Goal: Task Accomplishment & Management: Manage account settings

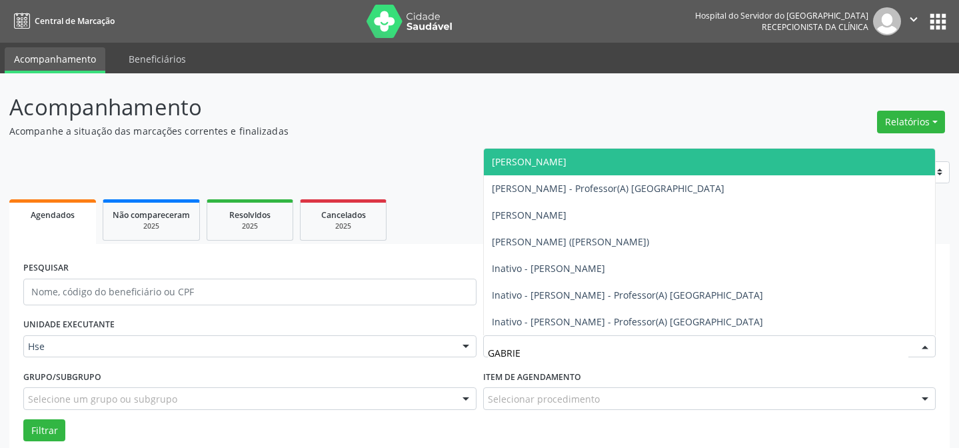
scroll to position [90, 0]
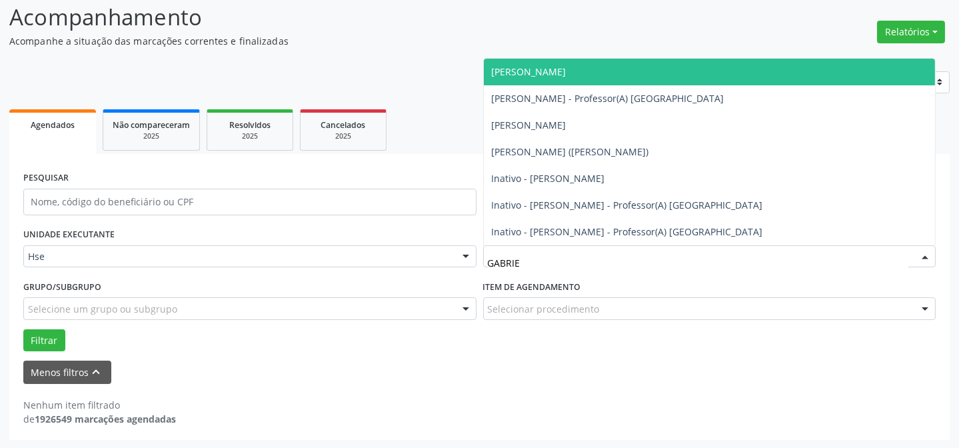
click at [599, 73] on span "[PERSON_NAME]" at bounding box center [710, 72] width 452 height 27
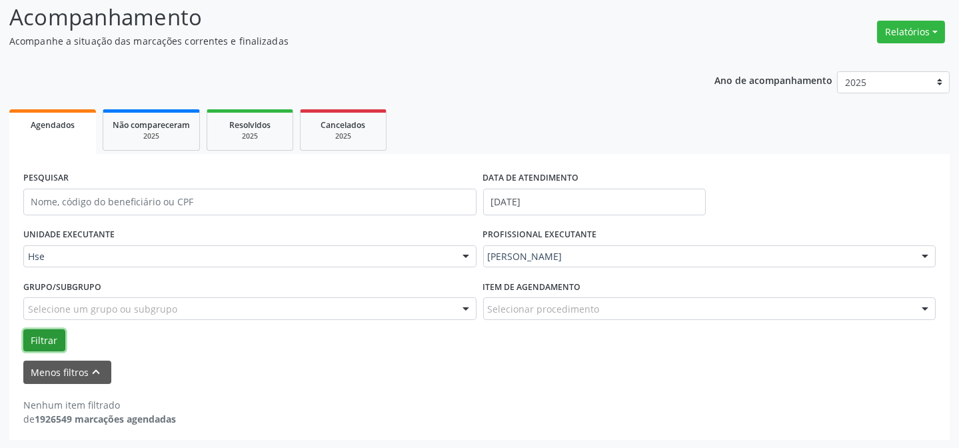
click at [27, 335] on button "Filtrar" at bounding box center [44, 340] width 42 height 23
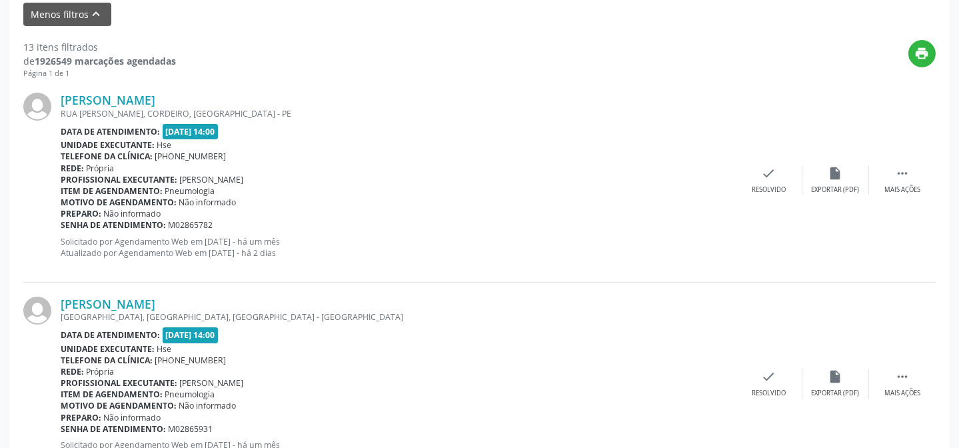
scroll to position [453, 0]
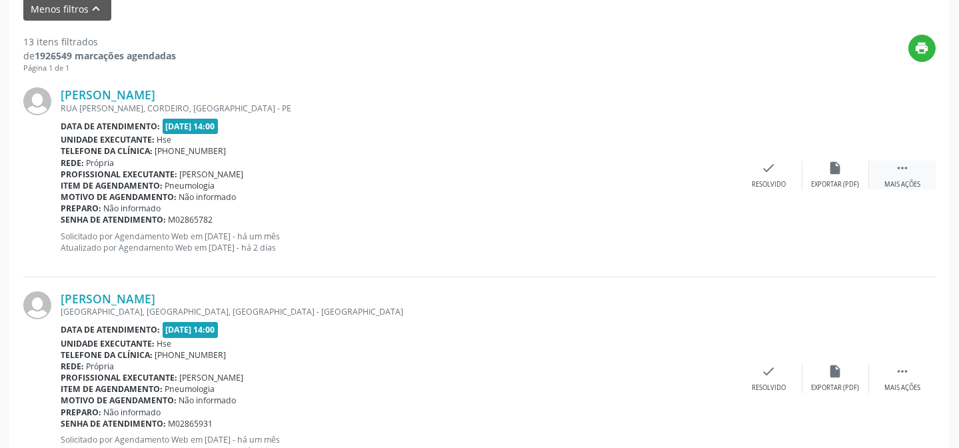
click at [901, 170] on icon "" at bounding box center [902, 168] width 15 height 15
click at [863, 170] on div "alarm_off Não compareceu" at bounding box center [836, 175] width 67 height 29
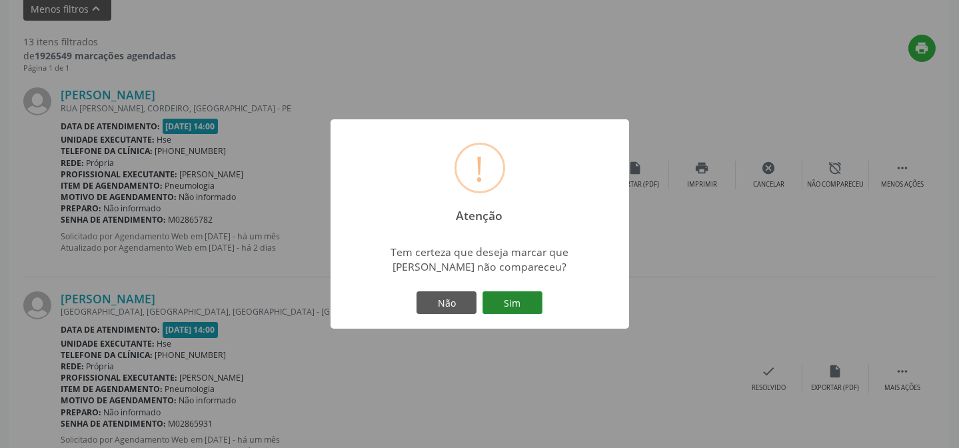
click at [512, 300] on button "Sim" at bounding box center [513, 302] width 60 height 23
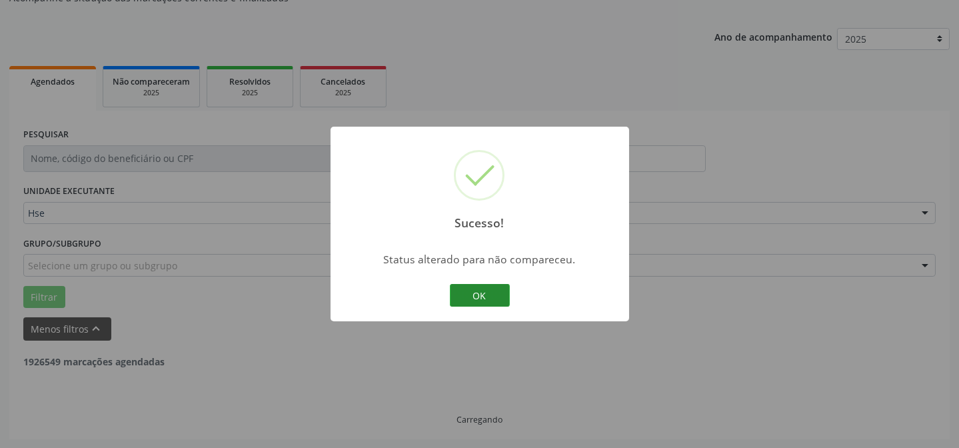
click at [478, 291] on button "OK" at bounding box center [480, 295] width 60 height 23
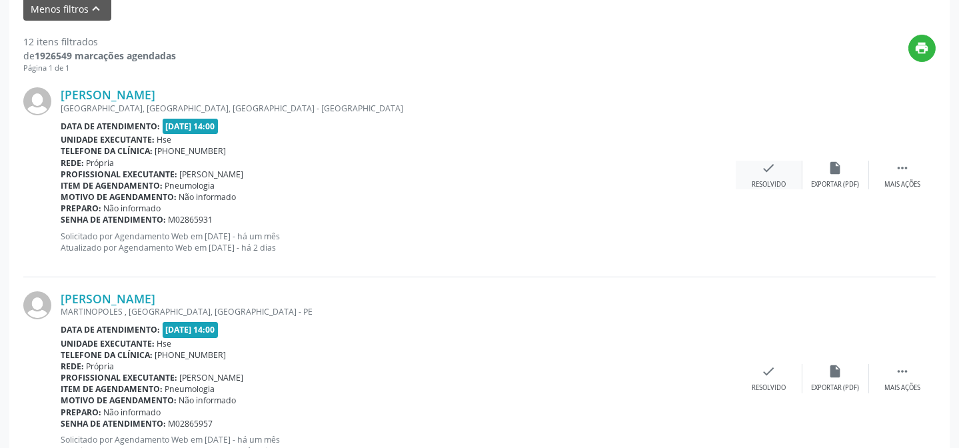
click at [780, 180] on div "Resolvido" at bounding box center [769, 184] width 34 height 9
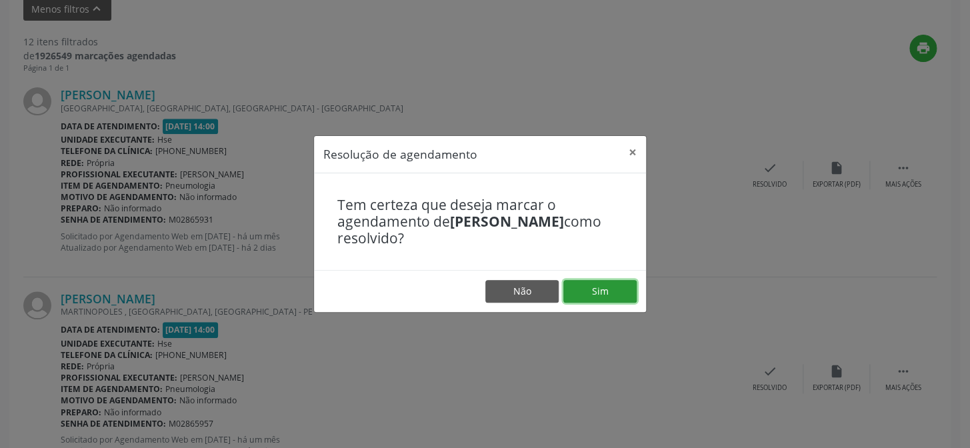
click at [606, 287] on button "Sim" at bounding box center [599, 291] width 73 height 23
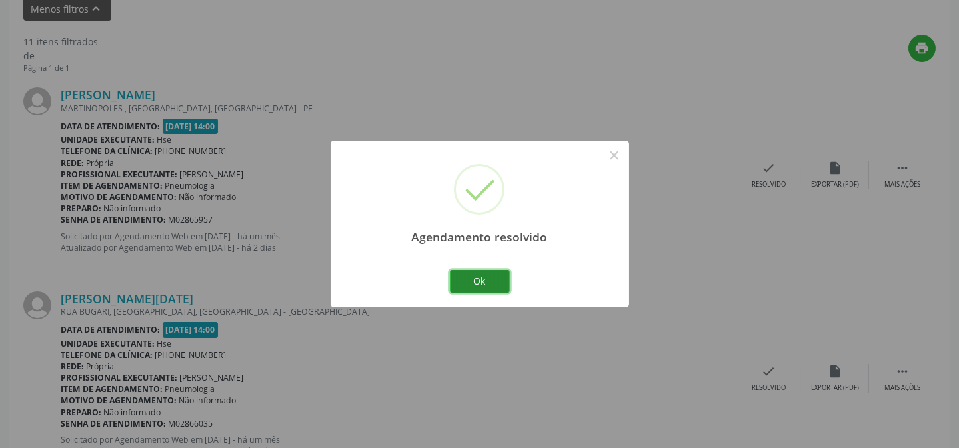
click at [495, 279] on button "Ok" at bounding box center [480, 281] width 60 height 23
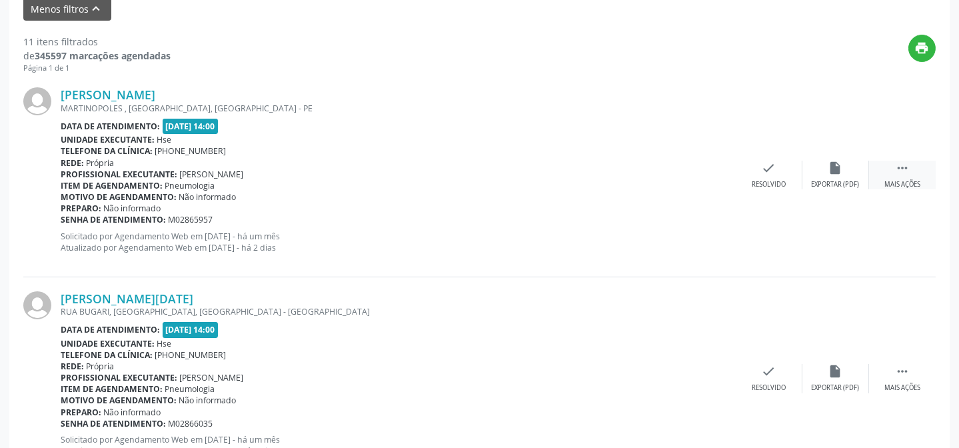
click at [907, 174] on div " Mais ações" at bounding box center [902, 175] width 67 height 29
click at [839, 172] on icon "alarm_off" at bounding box center [836, 168] width 15 height 15
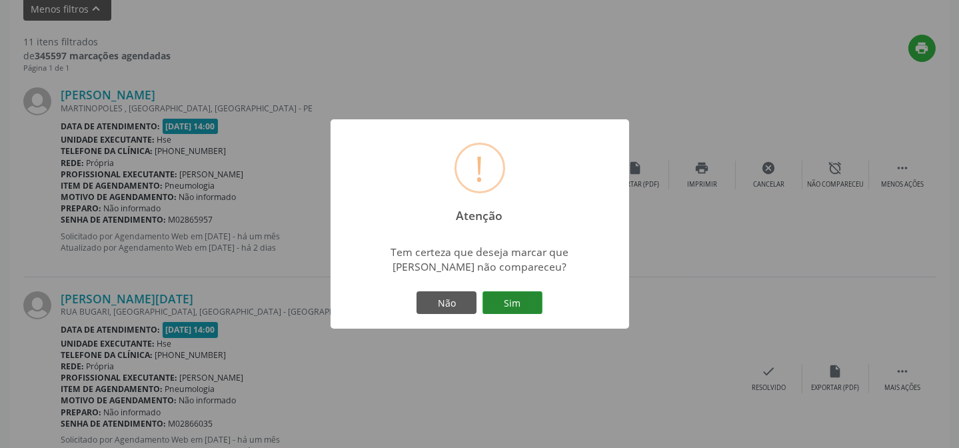
click at [515, 301] on button "Sim" at bounding box center [513, 302] width 60 height 23
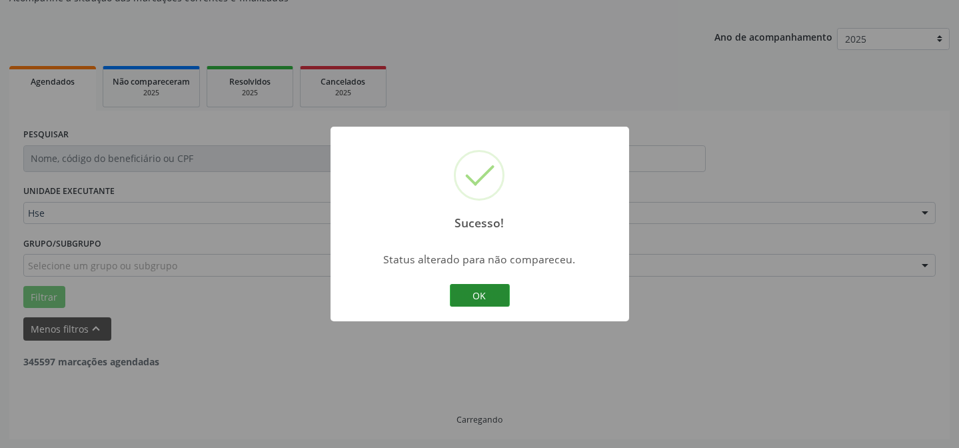
click at [480, 297] on button "OK" at bounding box center [480, 295] width 60 height 23
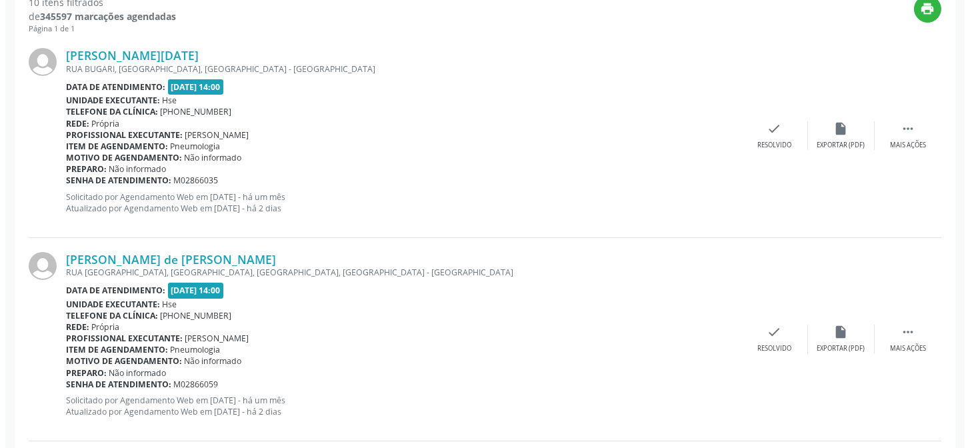
scroll to position [514, 0]
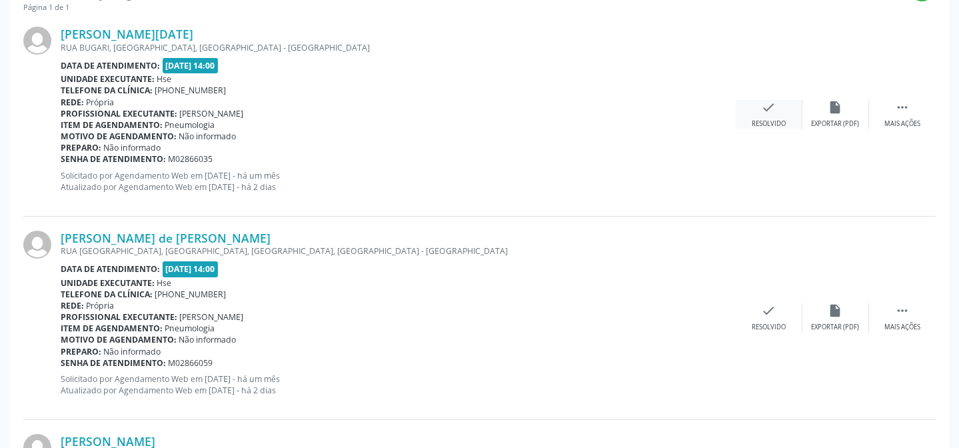
drag, startPoint x: 787, startPoint y: 78, endPoint x: 761, endPoint y: 105, distance: 37.7
click at [777, 90] on div "[PERSON_NAME][DATE] [GEOGRAPHIC_DATA], [GEOGRAPHIC_DATA], [GEOGRAPHIC_DATA] - […" at bounding box center [479, 114] width 913 height 203
click at [760, 110] on div "check Resolvido" at bounding box center [769, 114] width 67 height 29
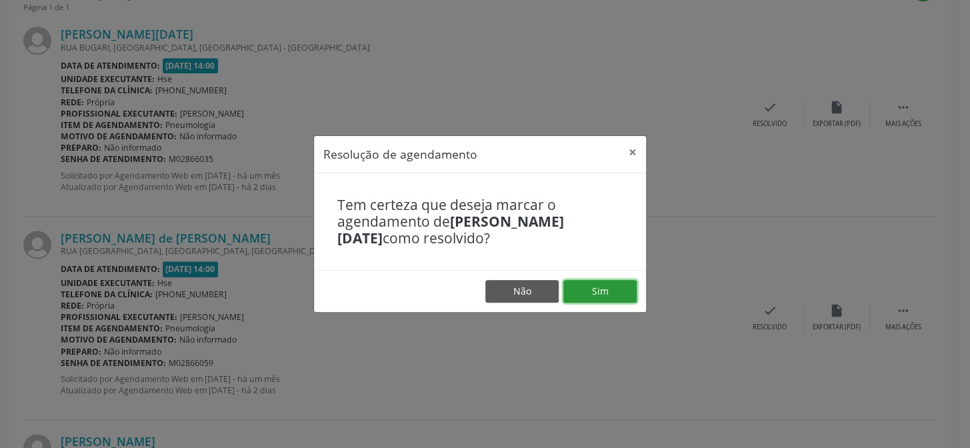
click at [600, 293] on button "Sim" at bounding box center [599, 291] width 73 height 23
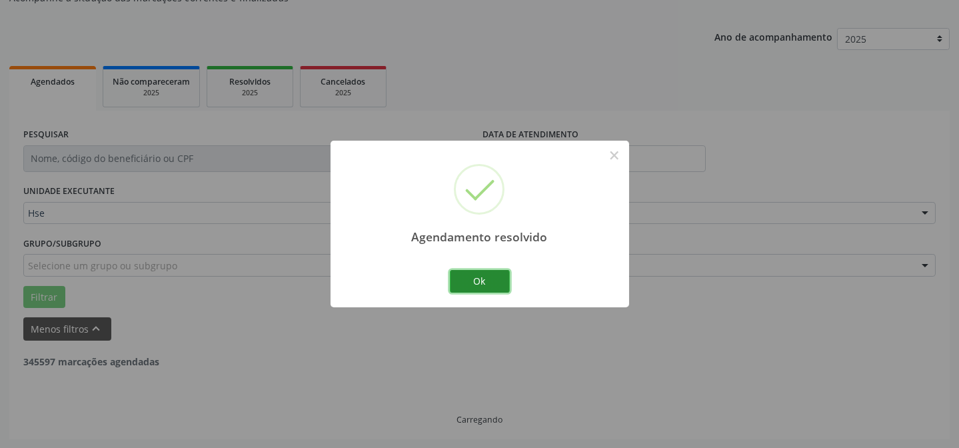
click at [481, 287] on button "Ok" at bounding box center [480, 281] width 60 height 23
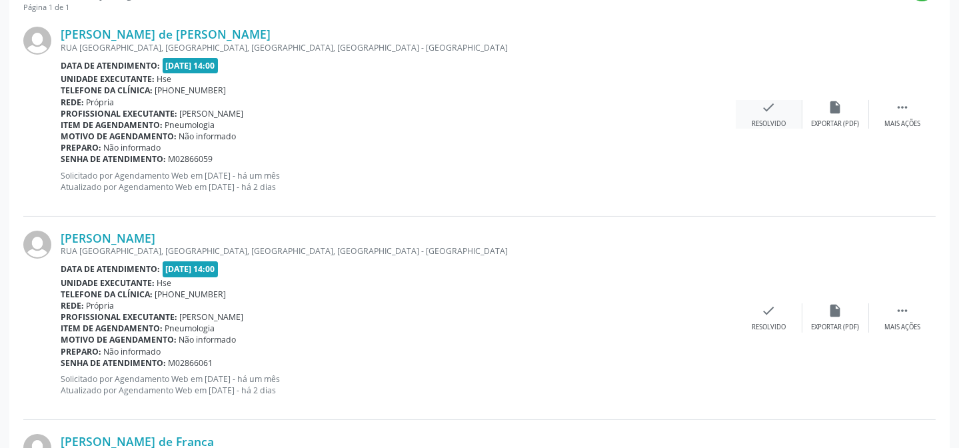
click at [784, 119] on div "Resolvido" at bounding box center [769, 123] width 34 height 9
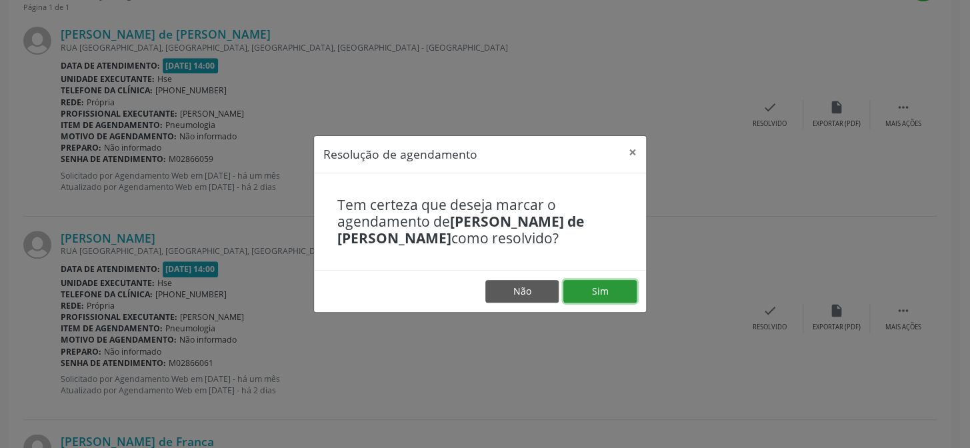
click at [597, 283] on button "Sim" at bounding box center [599, 291] width 73 height 23
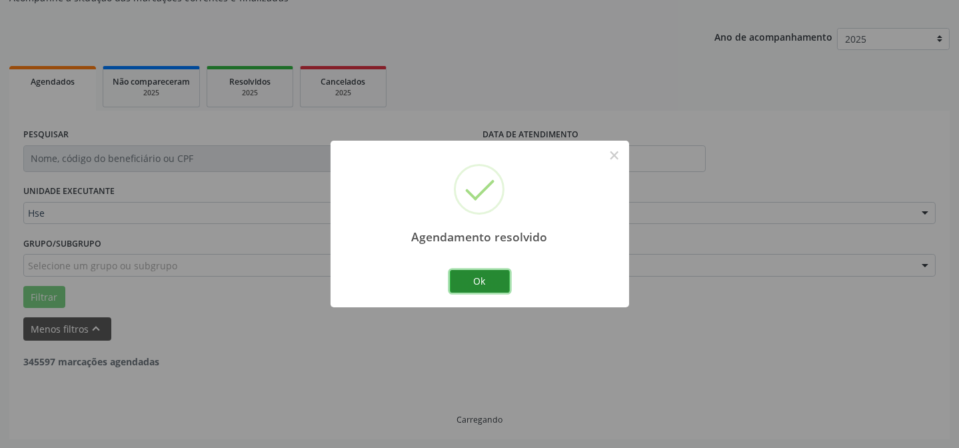
click at [495, 277] on button "Ok" at bounding box center [480, 281] width 60 height 23
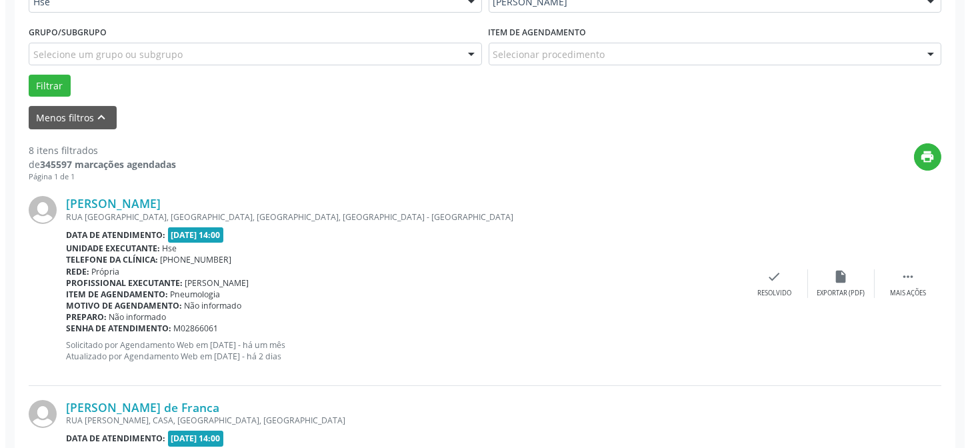
scroll to position [375, 0]
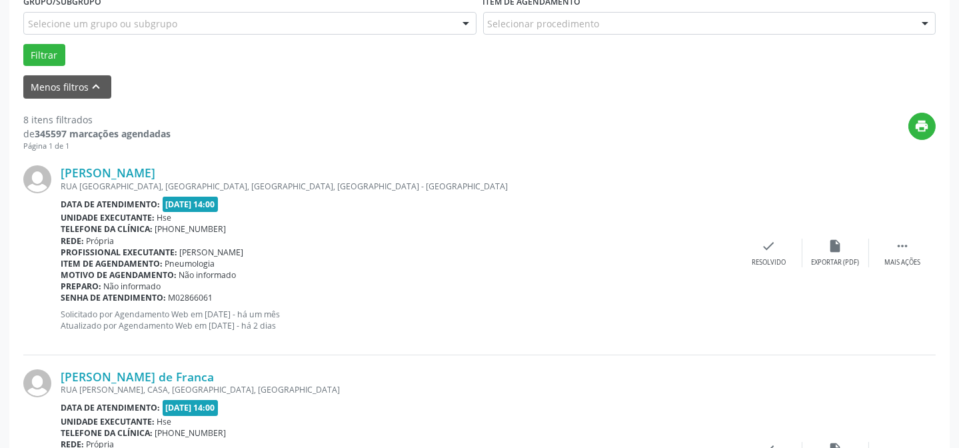
click at [785, 235] on div "[PERSON_NAME] RUA [GEOGRAPHIC_DATA], [GEOGRAPHIC_DATA], [GEOGRAPHIC_DATA], [GEO…" at bounding box center [479, 252] width 913 height 203
click at [752, 258] on div "Resolvido" at bounding box center [769, 262] width 34 height 9
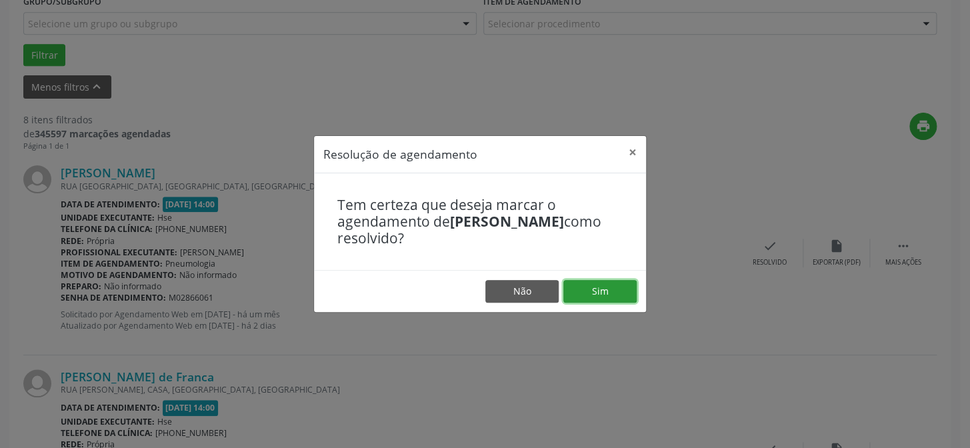
click at [601, 281] on button "Sim" at bounding box center [599, 291] width 73 height 23
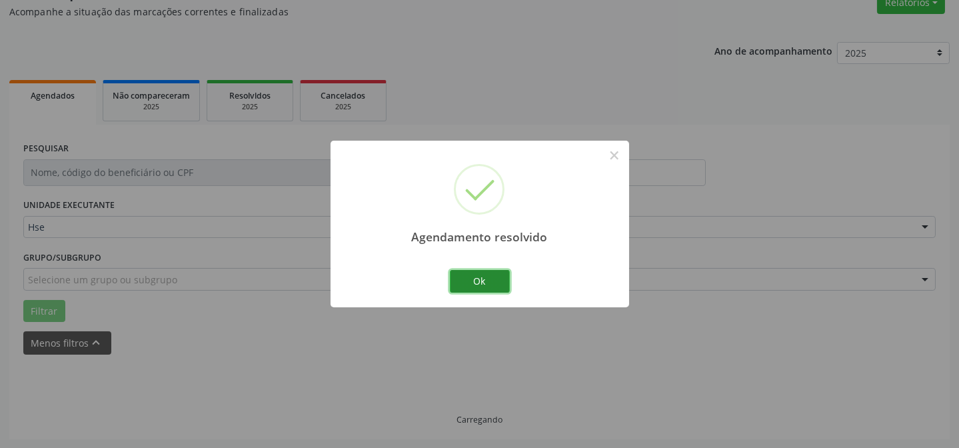
click at [472, 281] on button "Ok" at bounding box center [480, 281] width 60 height 23
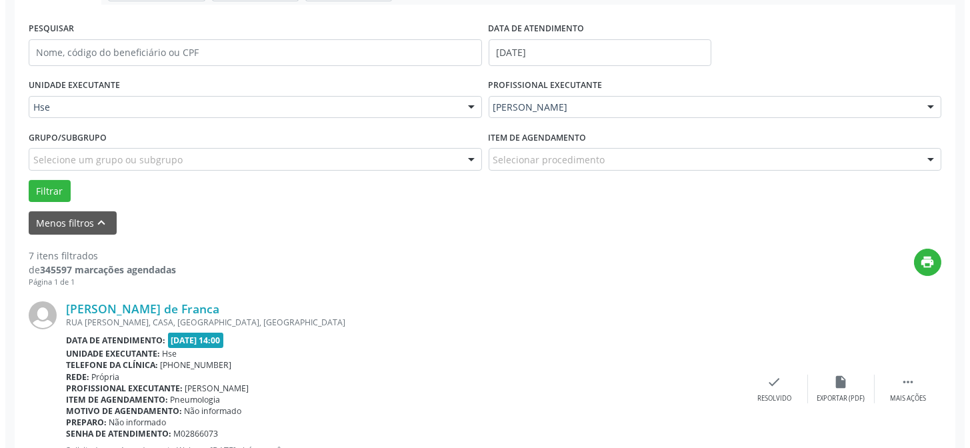
scroll to position [240, 0]
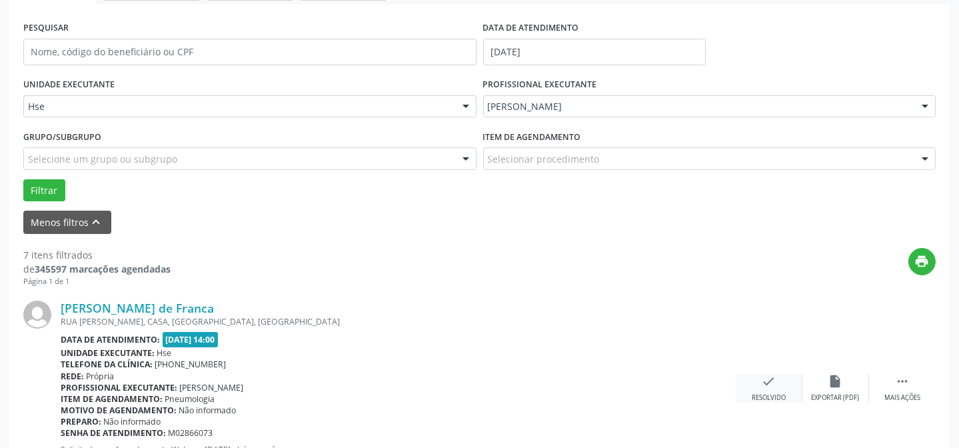
click at [769, 380] on icon "check" at bounding box center [769, 381] width 15 height 15
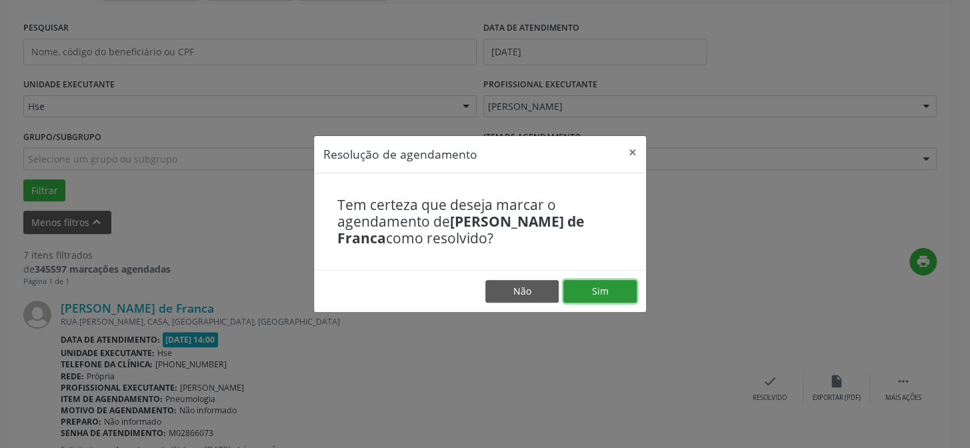
click at [626, 283] on button "Sim" at bounding box center [599, 291] width 73 height 23
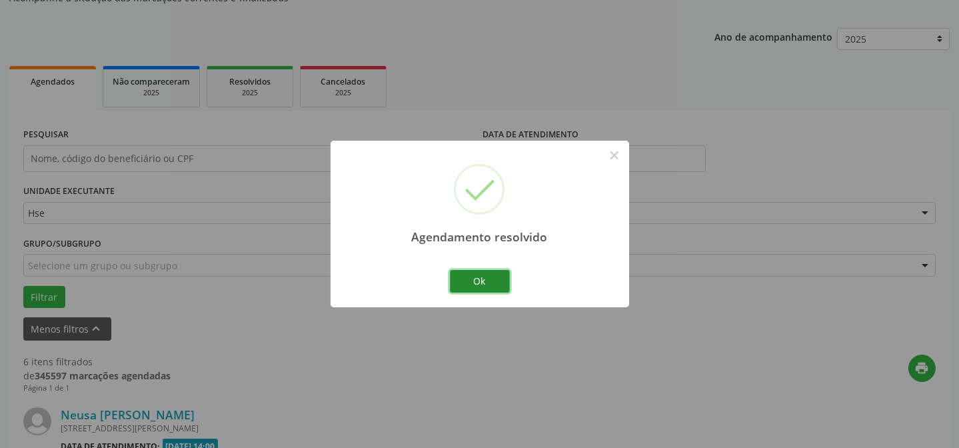
click at [469, 285] on button "Ok" at bounding box center [480, 281] width 60 height 23
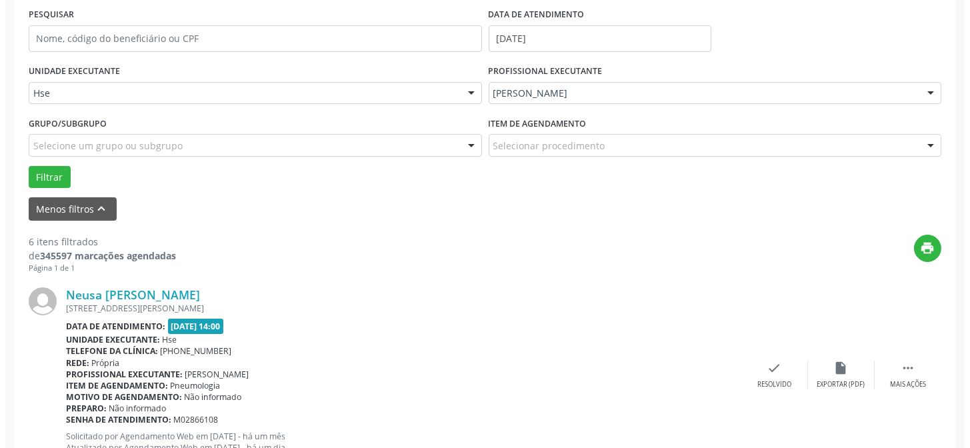
scroll to position [254, 0]
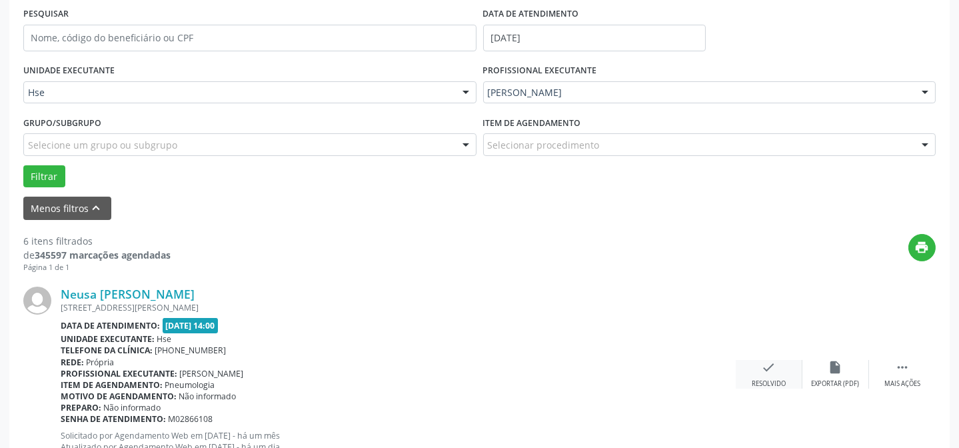
click at [763, 380] on div "Resolvido" at bounding box center [769, 383] width 34 height 9
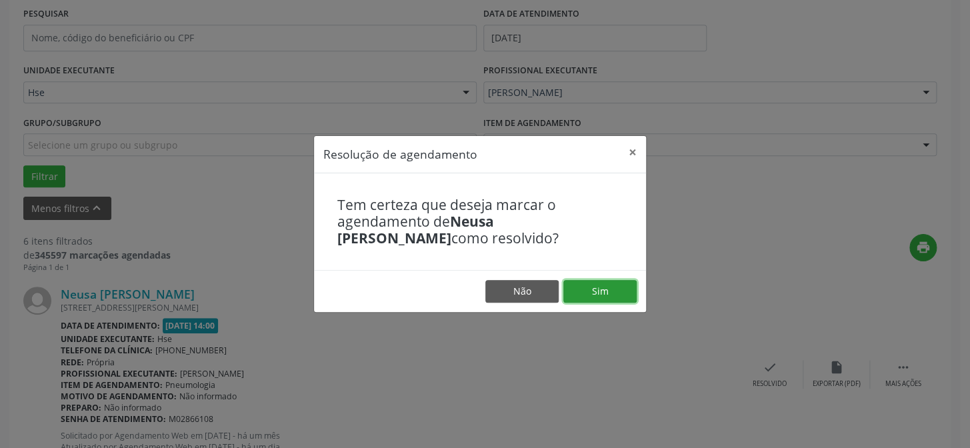
click at [613, 287] on button "Sim" at bounding box center [599, 291] width 73 height 23
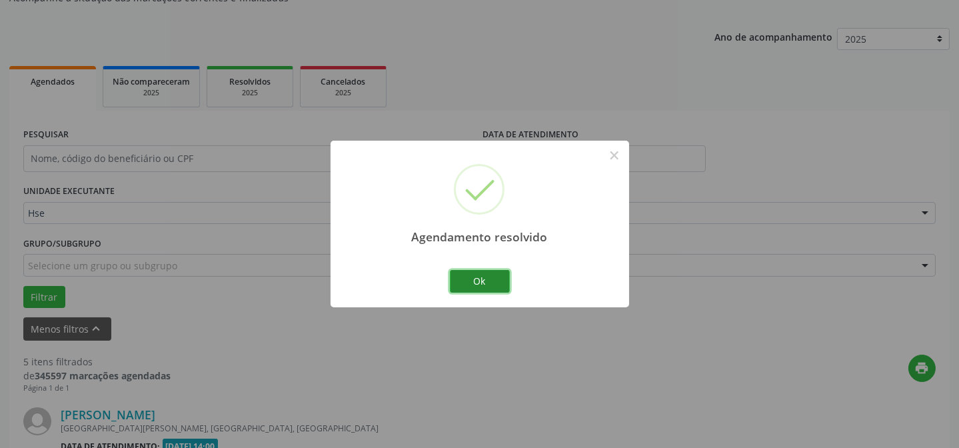
click at [473, 288] on button "Ok" at bounding box center [480, 281] width 60 height 23
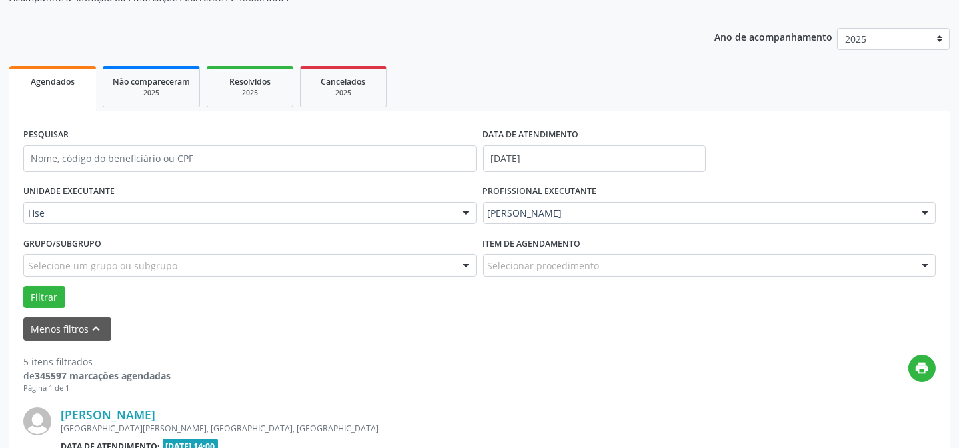
scroll to position [193, 0]
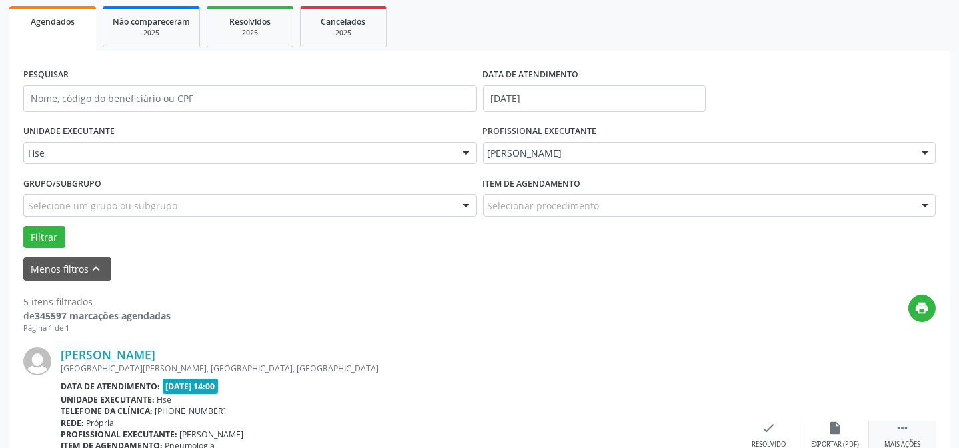
click at [893, 429] on div " Mais ações" at bounding box center [902, 435] width 67 height 29
click at [833, 421] on icon "alarm_off" at bounding box center [836, 428] width 15 height 15
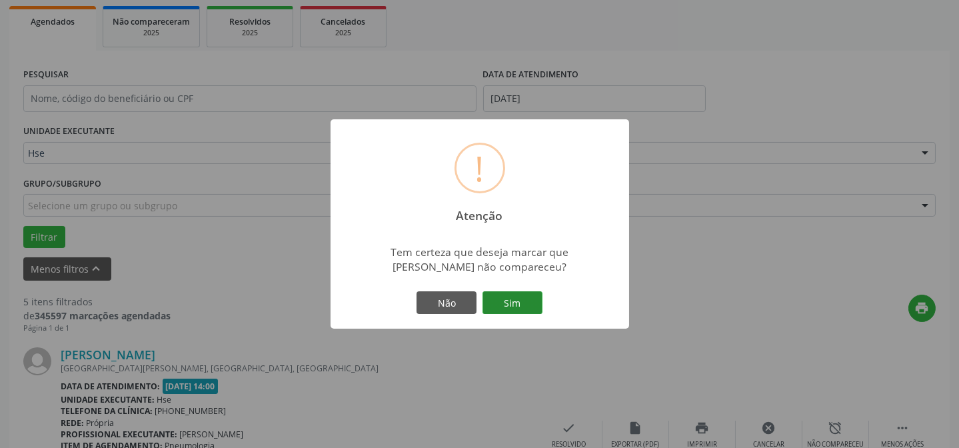
click at [527, 299] on button "Sim" at bounding box center [513, 302] width 60 height 23
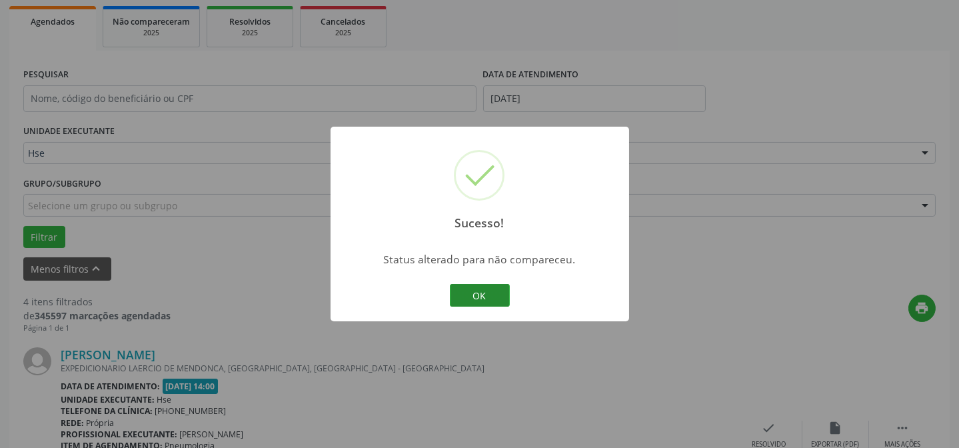
click at [463, 287] on button "OK" at bounding box center [480, 295] width 60 height 23
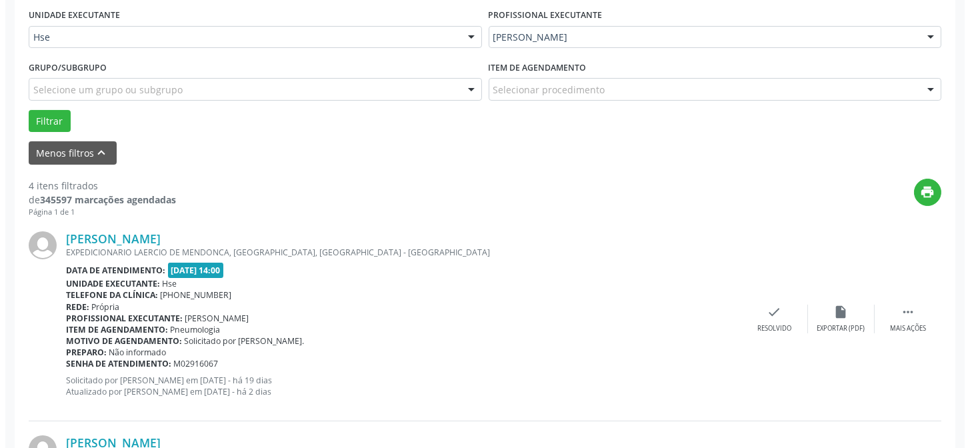
scroll to position [315, 0]
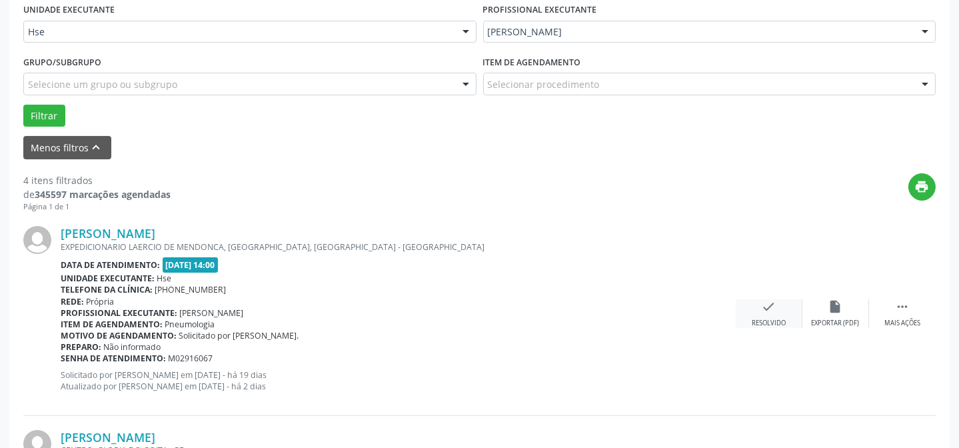
click at [771, 306] on icon "check" at bounding box center [769, 306] width 15 height 15
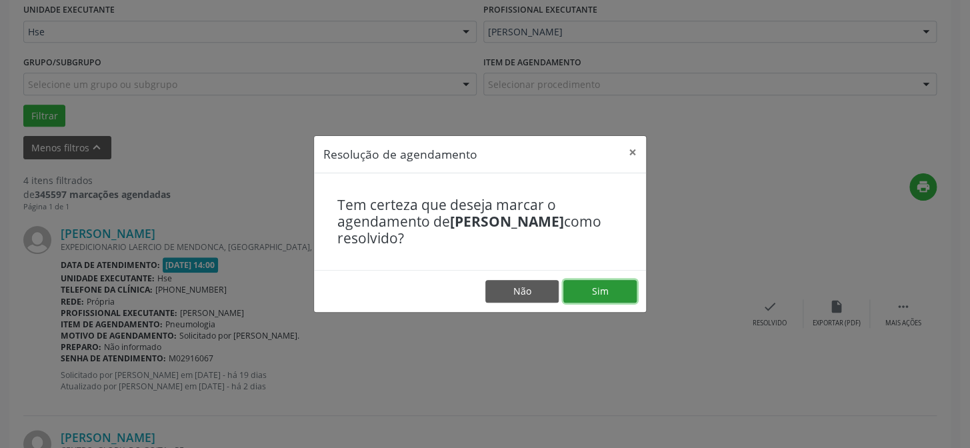
click at [611, 293] on button "Sim" at bounding box center [599, 291] width 73 height 23
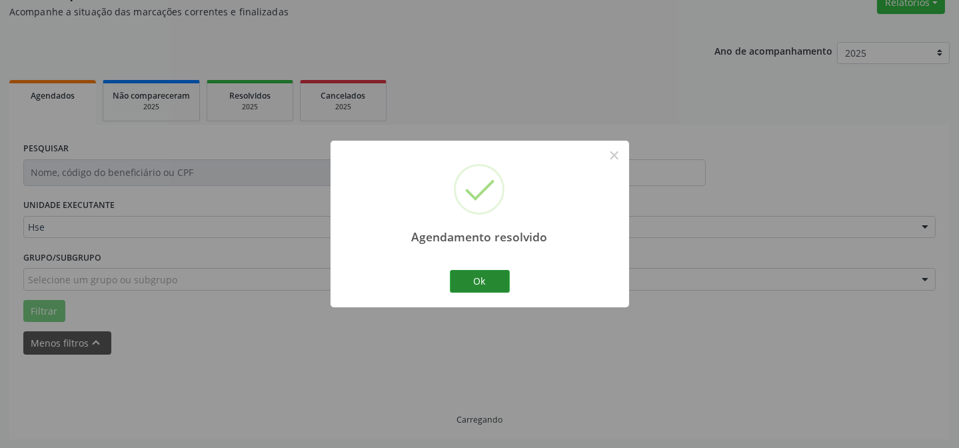
scroll to position [133, 0]
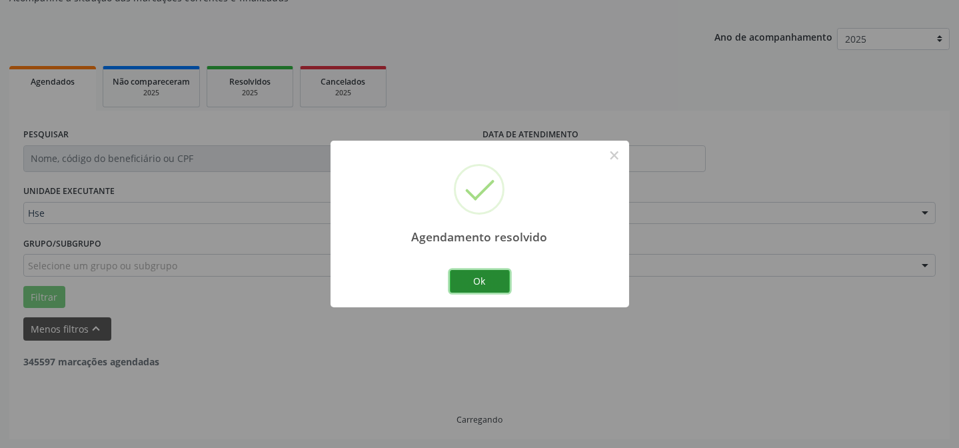
click at [467, 279] on button "Ok" at bounding box center [480, 281] width 60 height 23
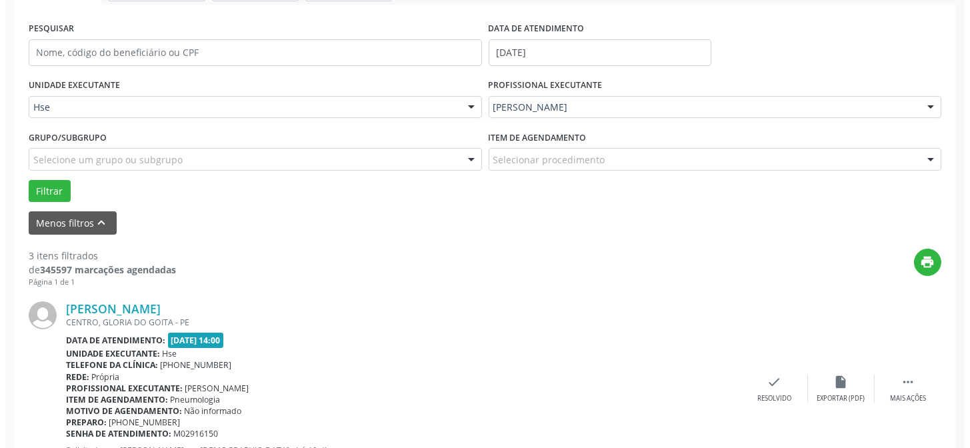
scroll to position [315, 0]
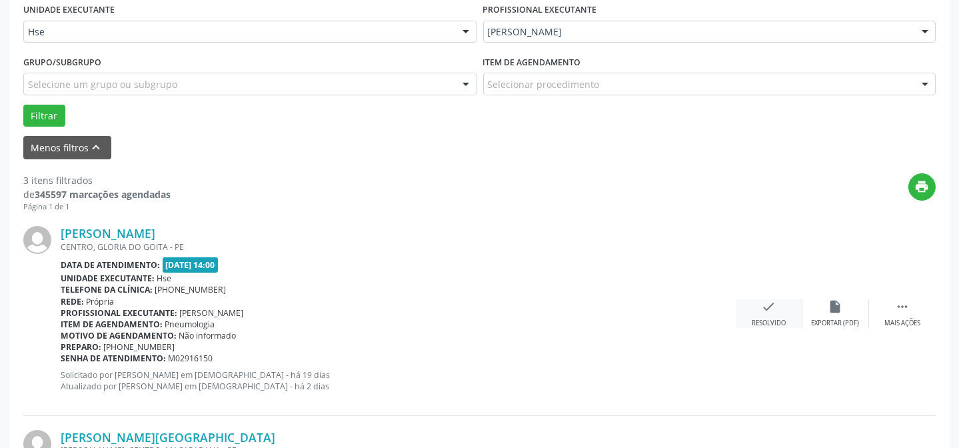
click at [745, 310] on div "check Resolvido" at bounding box center [769, 313] width 67 height 29
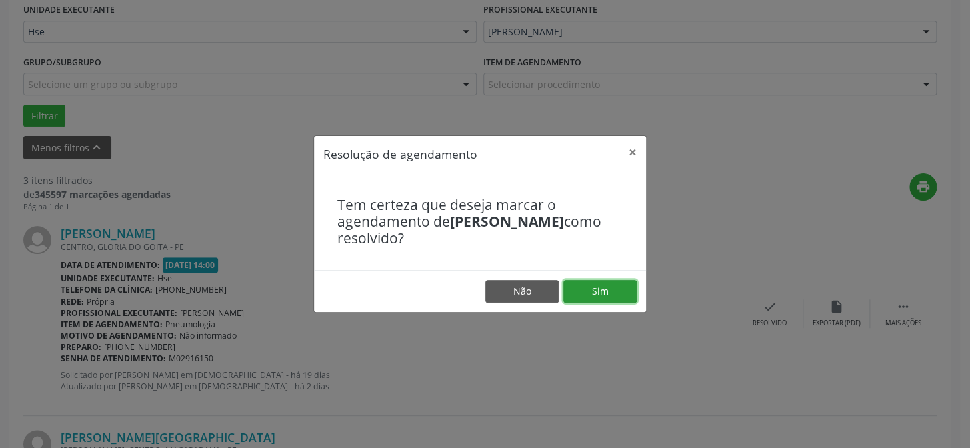
click at [575, 289] on button "Sim" at bounding box center [599, 291] width 73 height 23
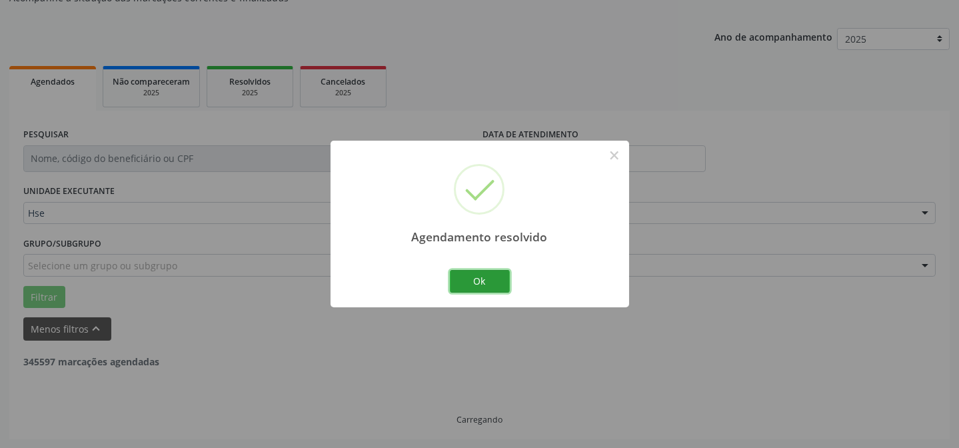
click at [473, 286] on button "Ok" at bounding box center [480, 281] width 60 height 23
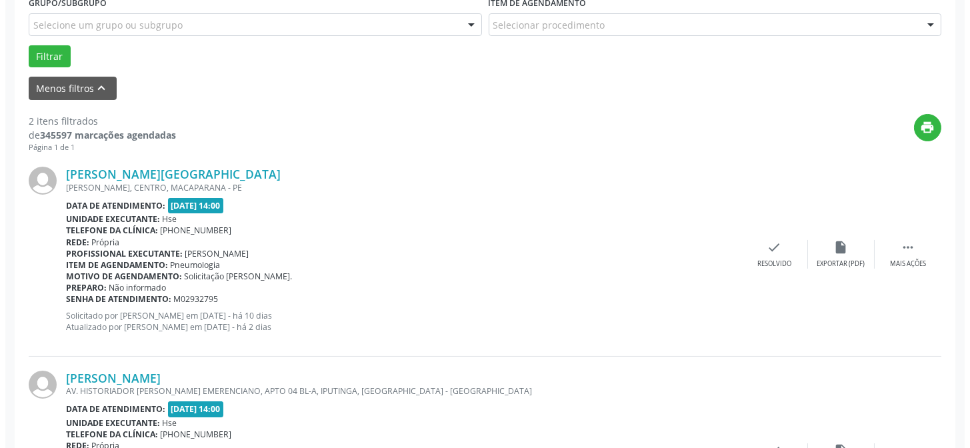
scroll to position [375, 0]
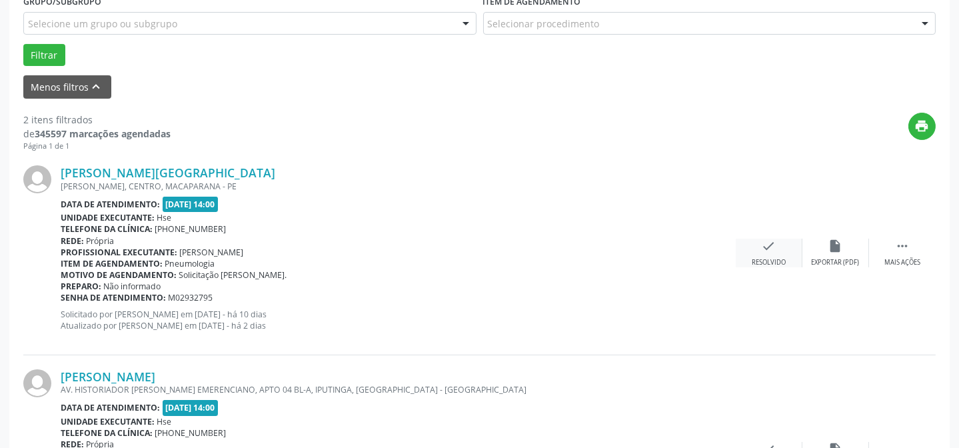
click at [769, 265] on div "Resolvido" at bounding box center [769, 262] width 34 height 9
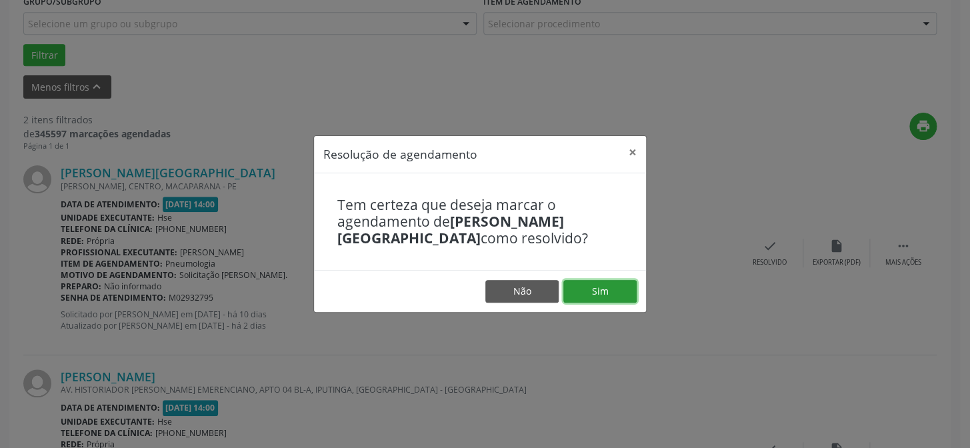
click at [597, 284] on button "Sim" at bounding box center [599, 291] width 73 height 23
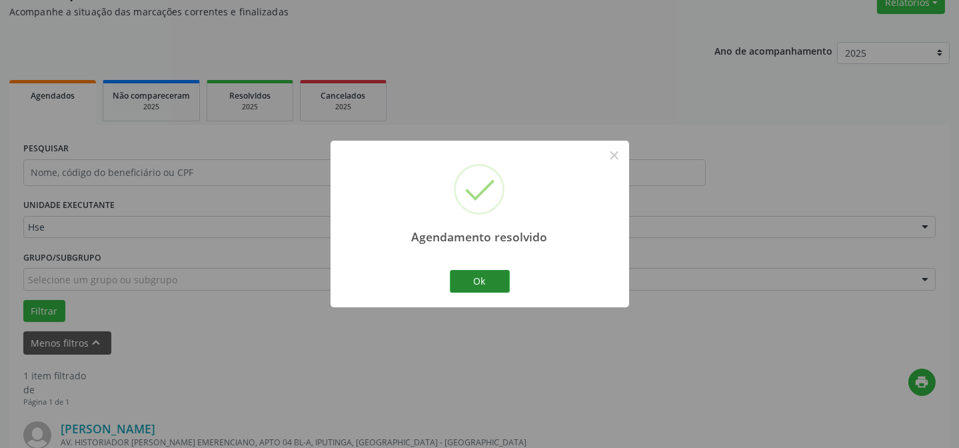
scroll to position [305, 0]
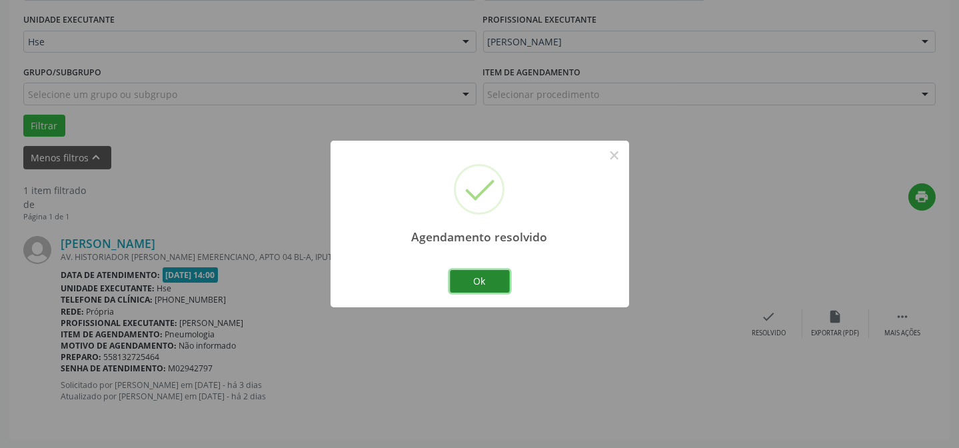
click at [507, 281] on button "Ok" at bounding box center [480, 281] width 60 height 23
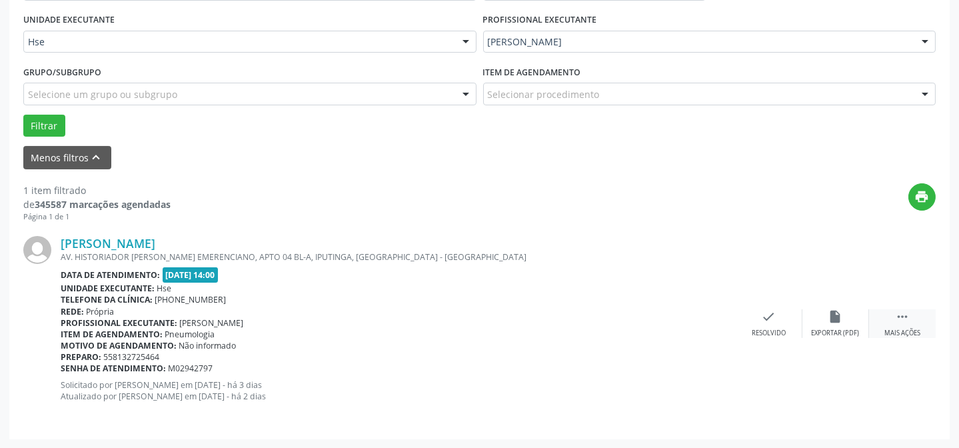
click at [917, 329] on div "Mais ações" at bounding box center [903, 333] width 36 height 9
click at [800, 319] on div "cancel Cancelar" at bounding box center [769, 323] width 67 height 29
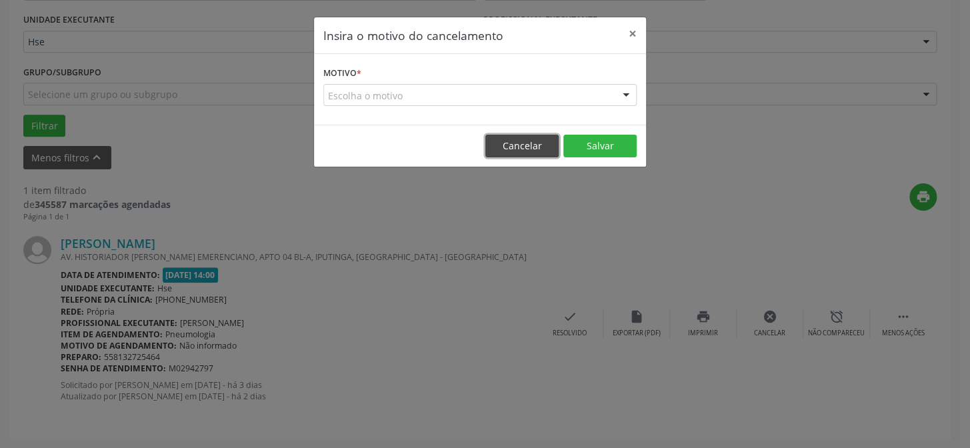
click at [537, 143] on button "Cancelar" at bounding box center [521, 146] width 73 height 23
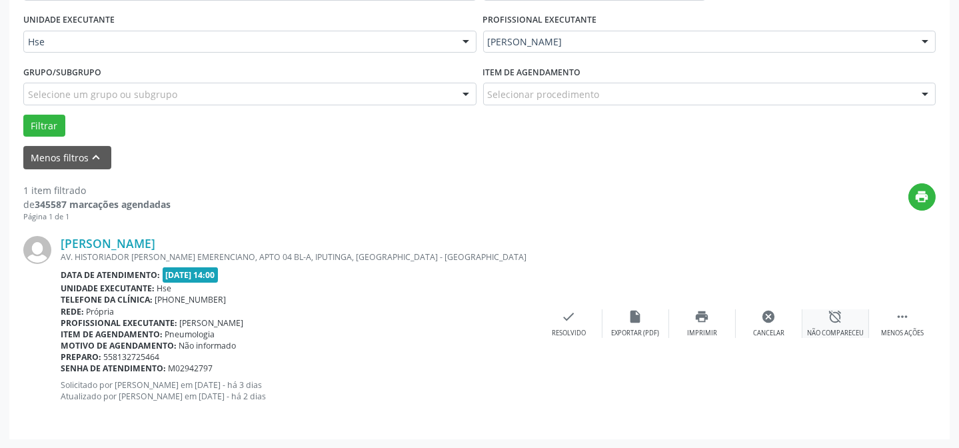
click at [827, 321] on div "alarm_off Não compareceu" at bounding box center [836, 323] width 67 height 29
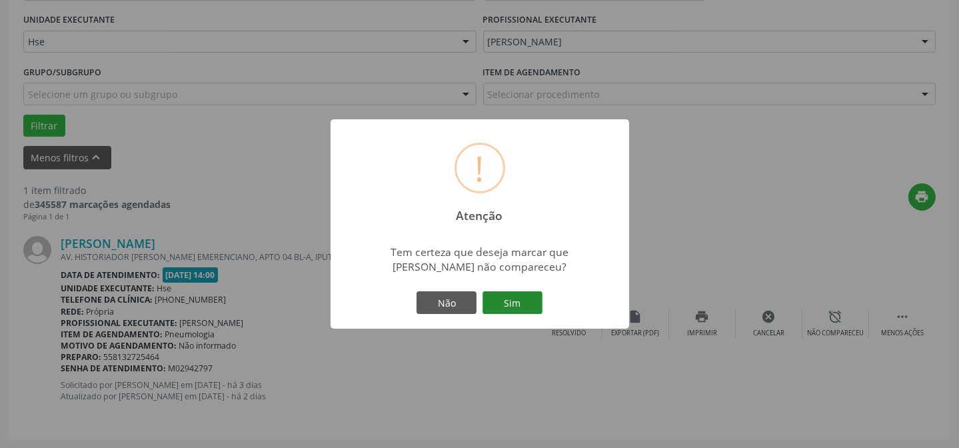
click at [509, 299] on button "Sim" at bounding box center [513, 302] width 60 height 23
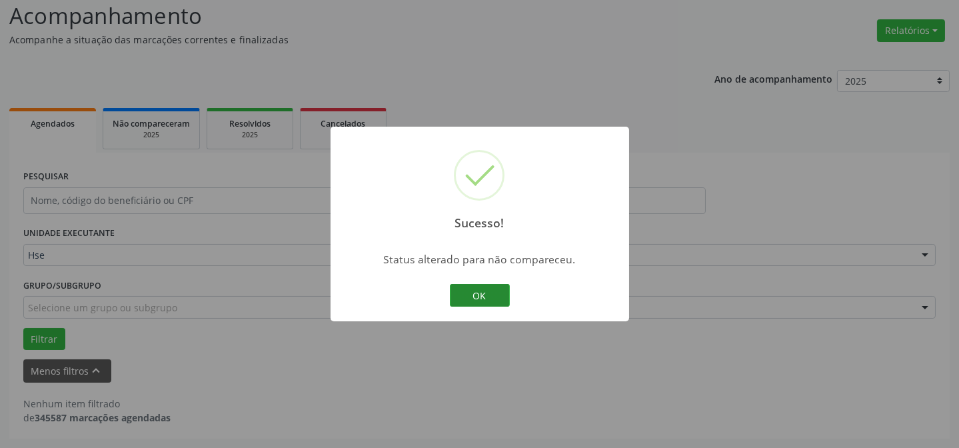
scroll to position [90, 0]
click at [469, 302] on button "OK" at bounding box center [480, 295] width 60 height 23
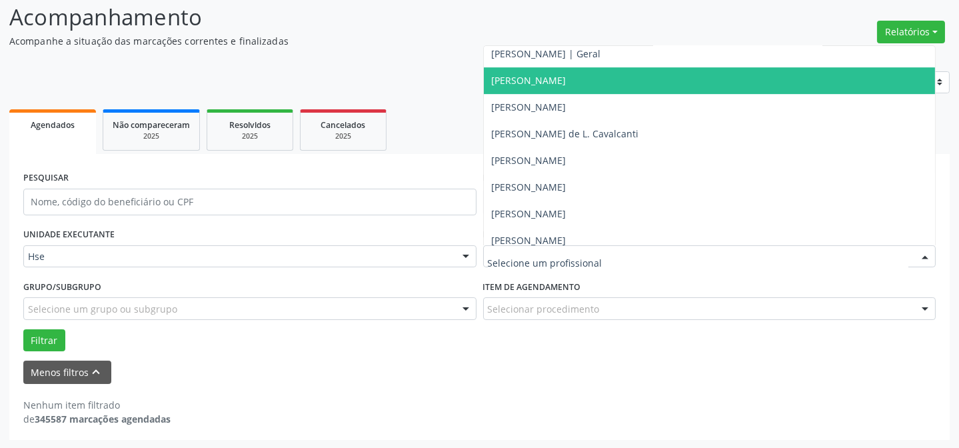
scroll to position [9029, 0]
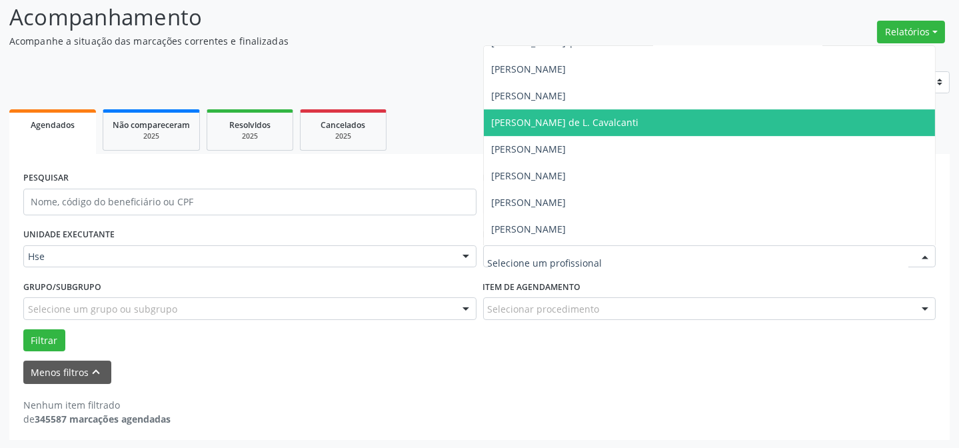
click at [537, 117] on span "[PERSON_NAME] de L. Cavalcanti" at bounding box center [565, 122] width 147 height 13
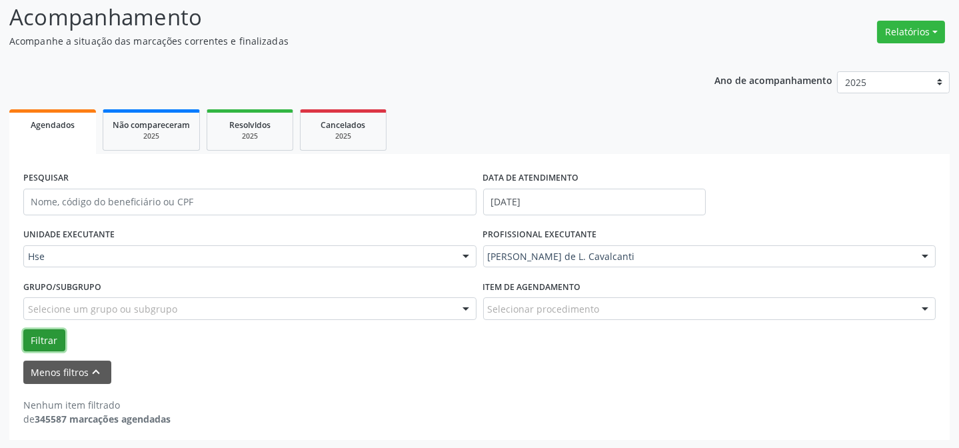
click at [39, 329] on button "Filtrar" at bounding box center [44, 340] width 42 height 23
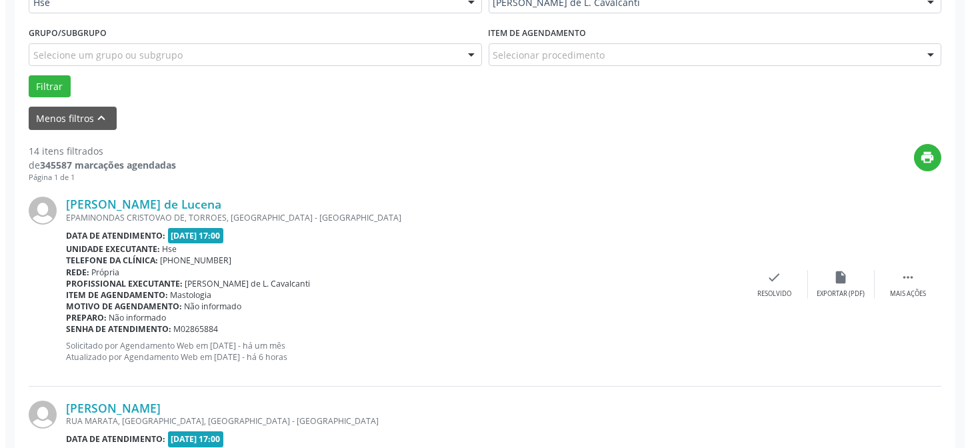
scroll to position [393, 0]
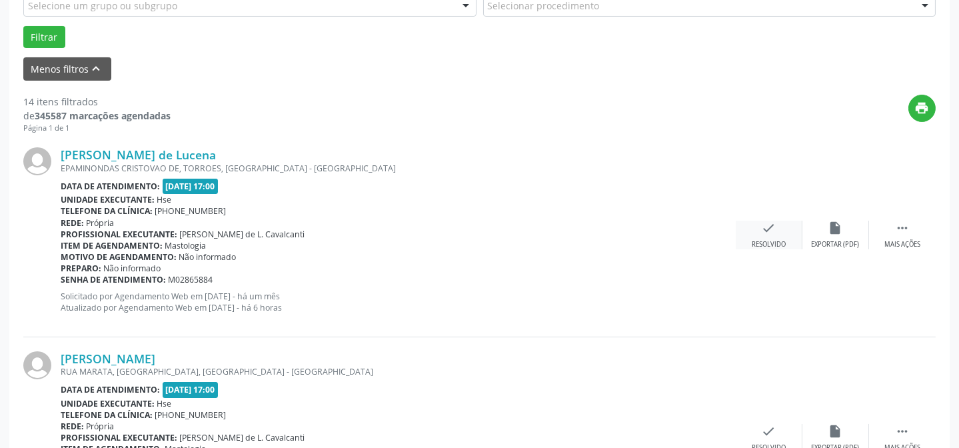
click at [767, 241] on div "Resolvido" at bounding box center [769, 244] width 34 height 9
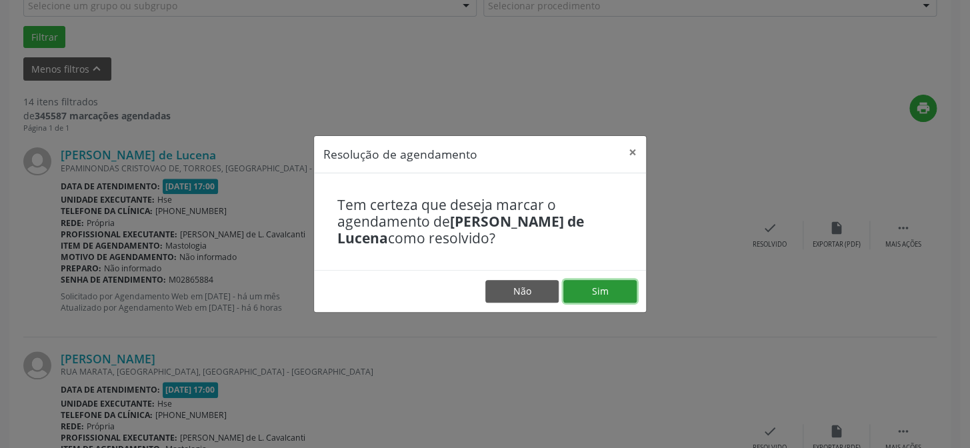
click at [565, 281] on button "Sim" at bounding box center [599, 291] width 73 height 23
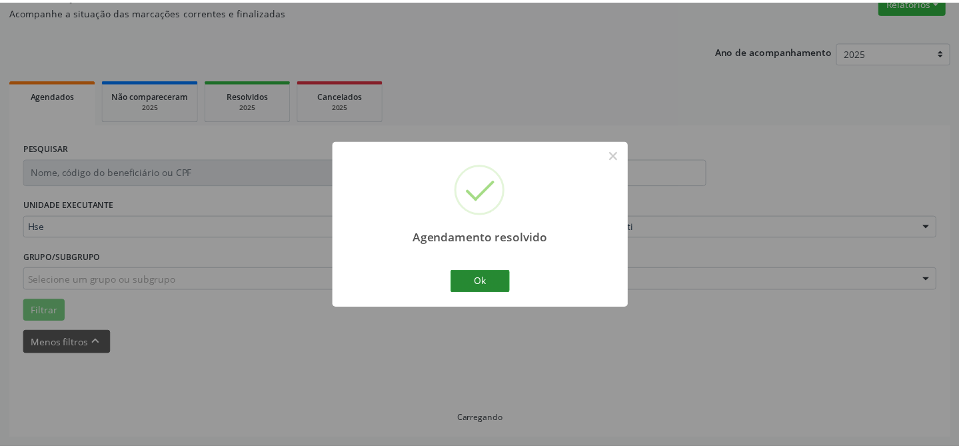
scroll to position [119, 0]
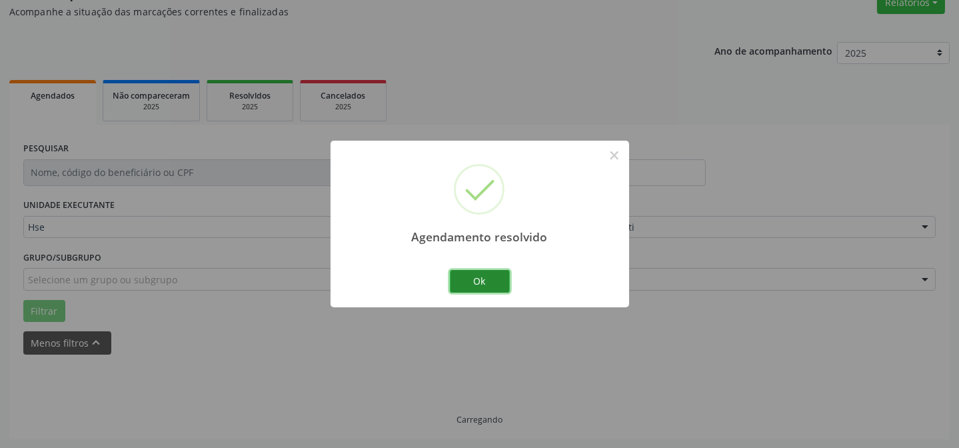
click at [473, 281] on button "Ok" at bounding box center [480, 281] width 60 height 23
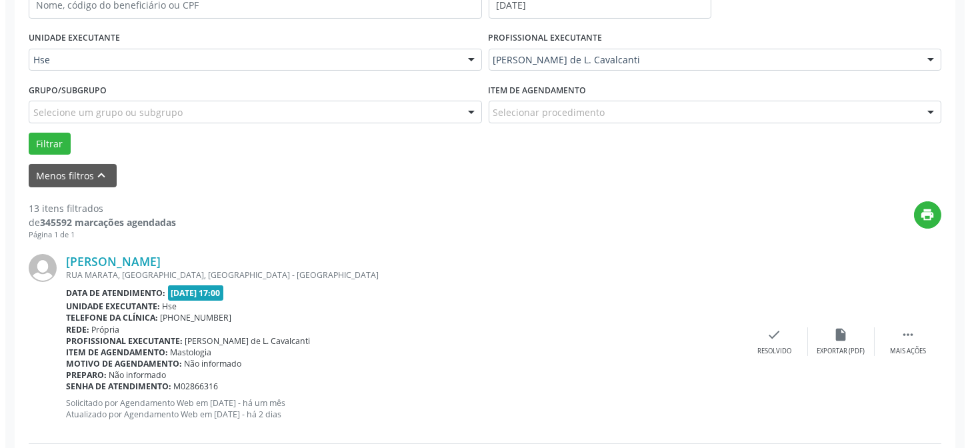
scroll to position [301, 0]
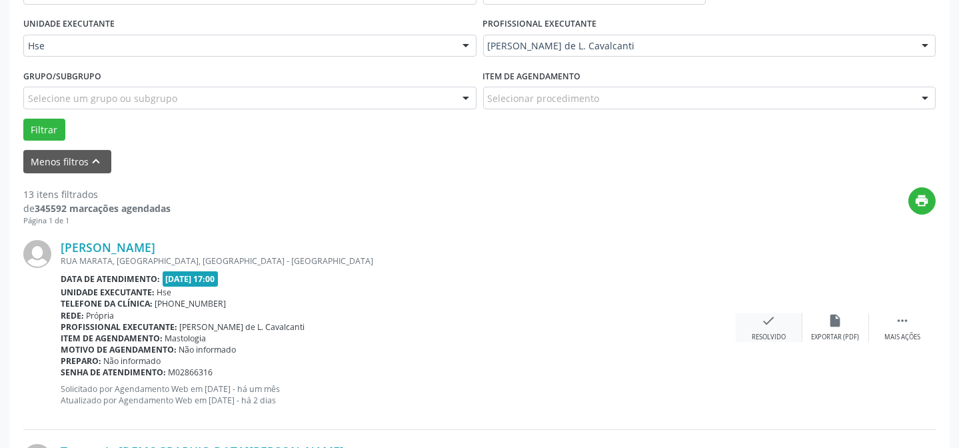
click at [762, 324] on icon "check" at bounding box center [769, 320] width 15 height 15
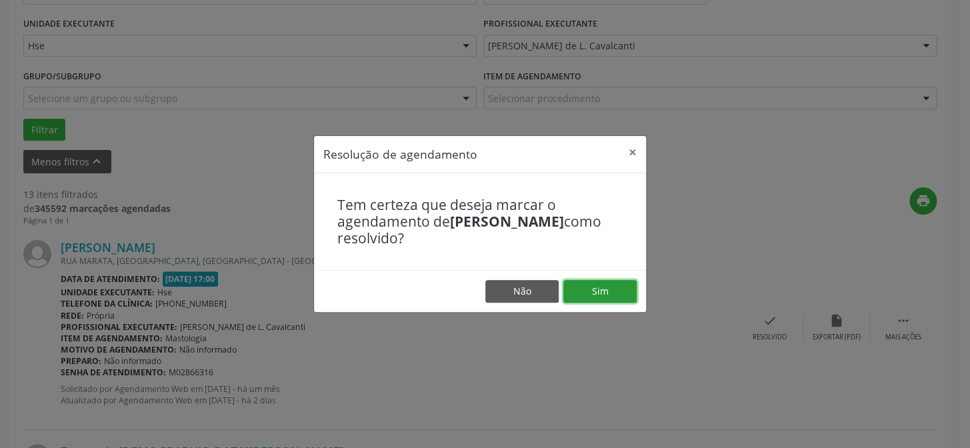
click at [601, 300] on button "Sim" at bounding box center [599, 291] width 73 height 23
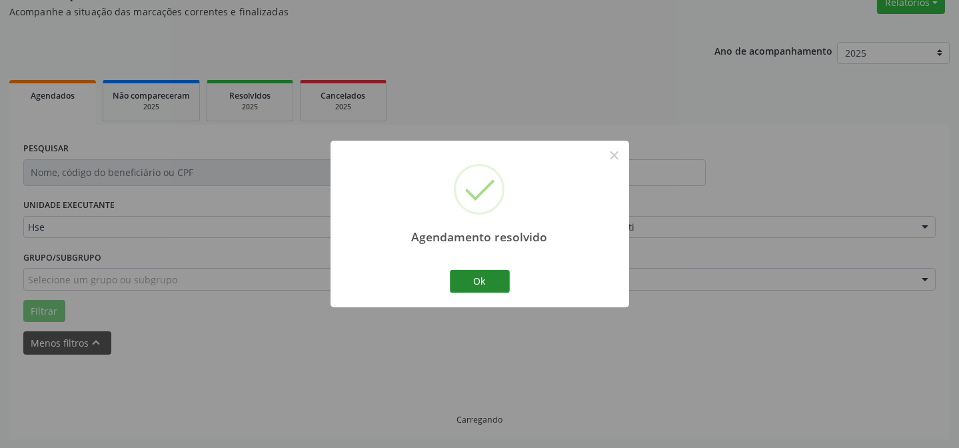
scroll to position [133, 0]
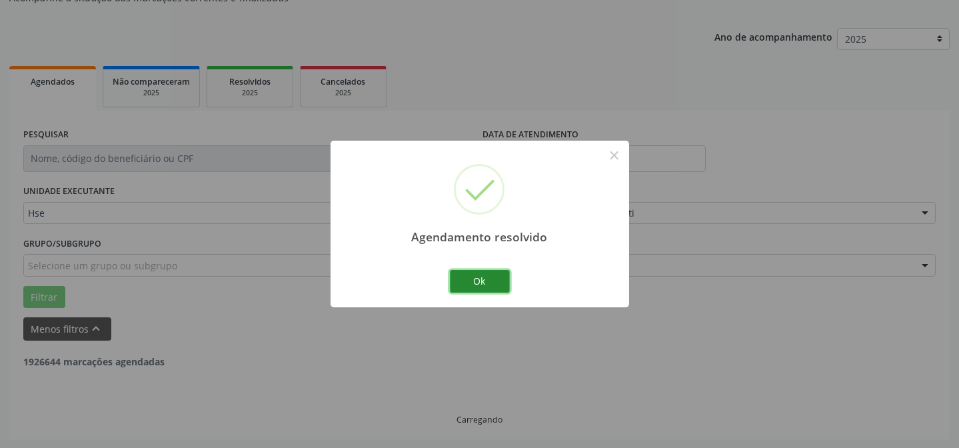
click at [493, 281] on button "Ok" at bounding box center [480, 281] width 60 height 23
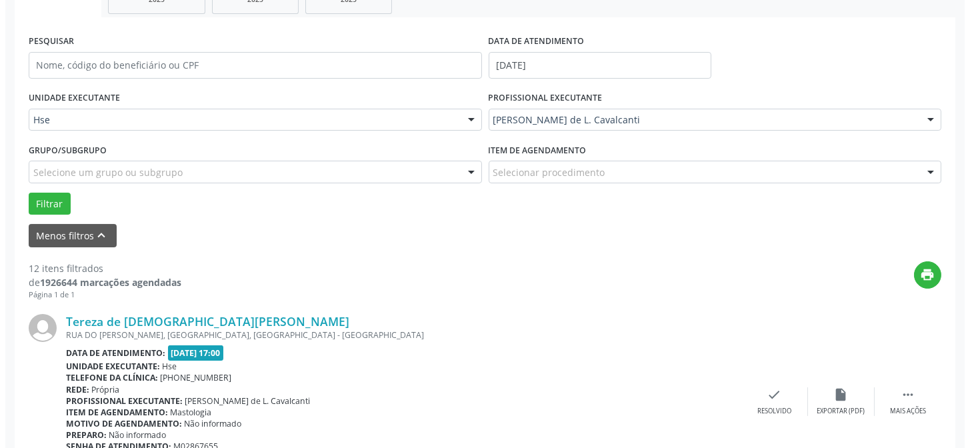
scroll to position [254, 0]
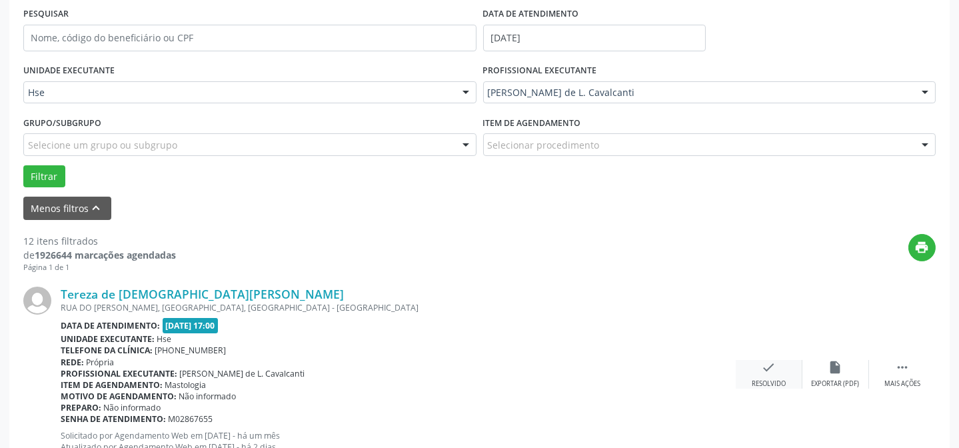
click at [779, 375] on div "check Resolvido" at bounding box center [769, 374] width 67 height 29
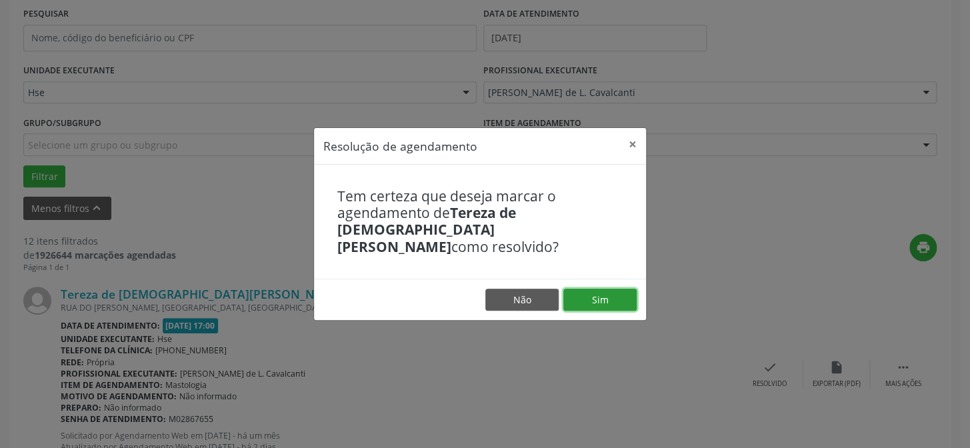
click at [599, 289] on button "Sim" at bounding box center [599, 300] width 73 height 23
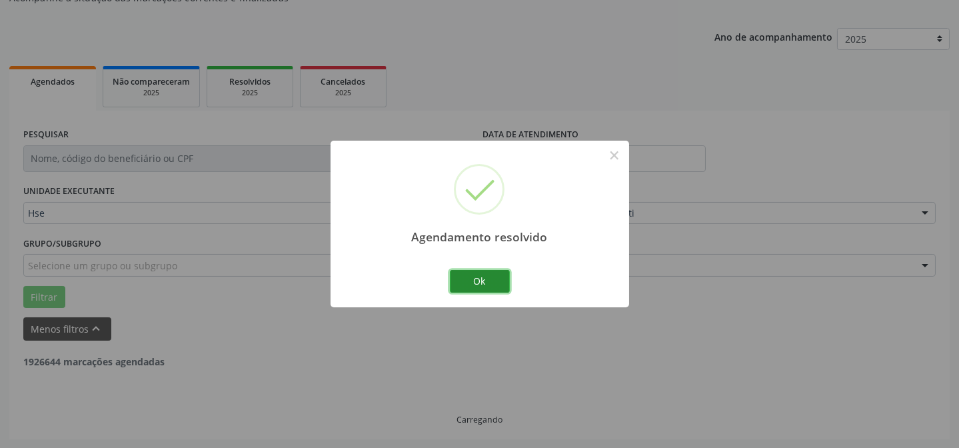
click at [485, 282] on button "Ok" at bounding box center [480, 281] width 60 height 23
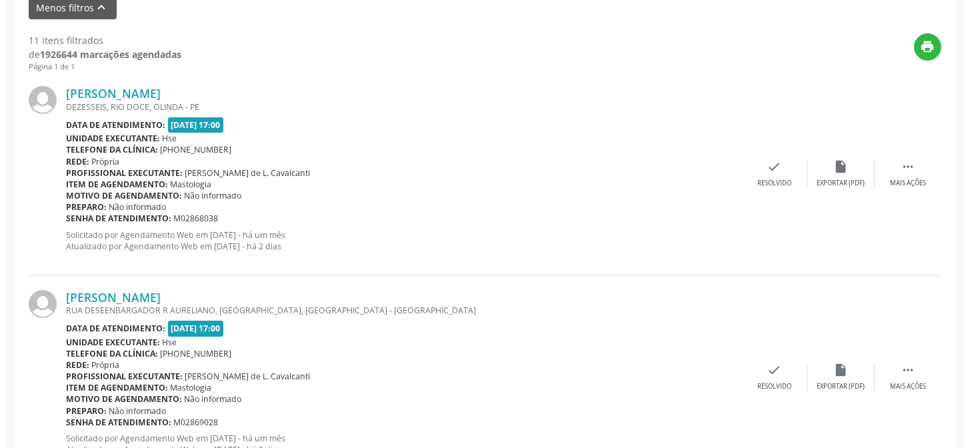
scroll to position [497, 0]
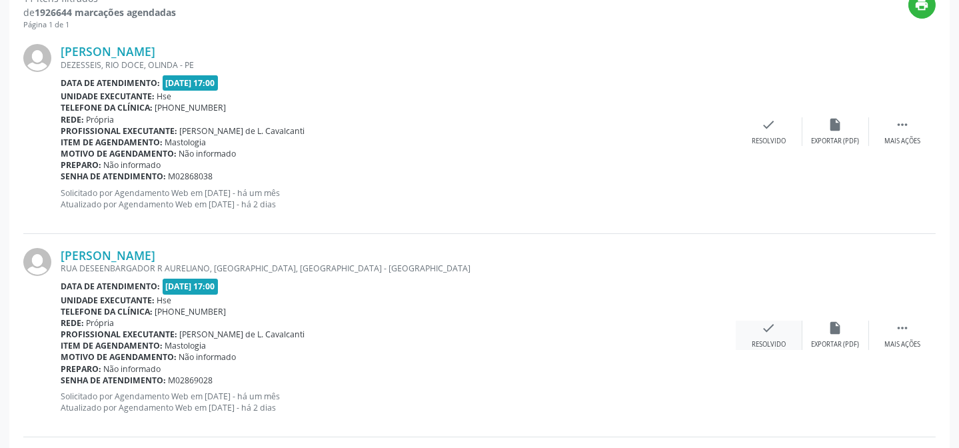
click at [762, 326] on icon "check" at bounding box center [769, 328] width 15 height 15
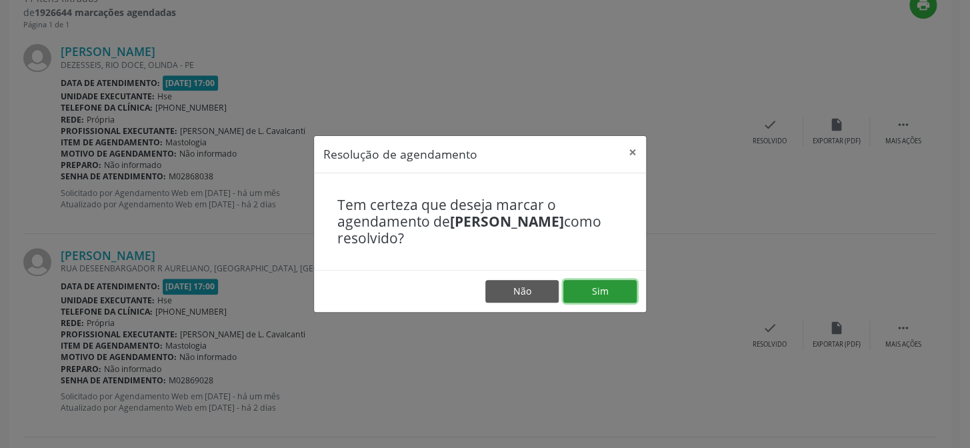
click at [595, 283] on button "Sim" at bounding box center [599, 291] width 73 height 23
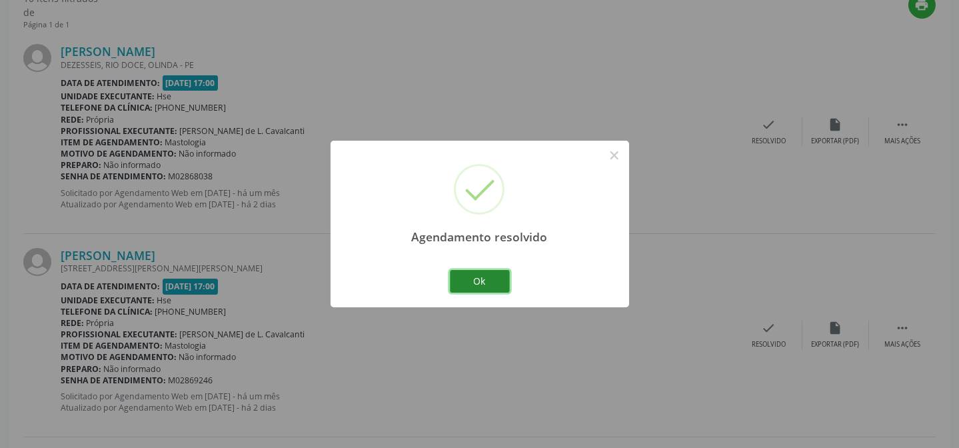
click at [500, 285] on button "Ok" at bounding box center [480, 281] width 60 height 23
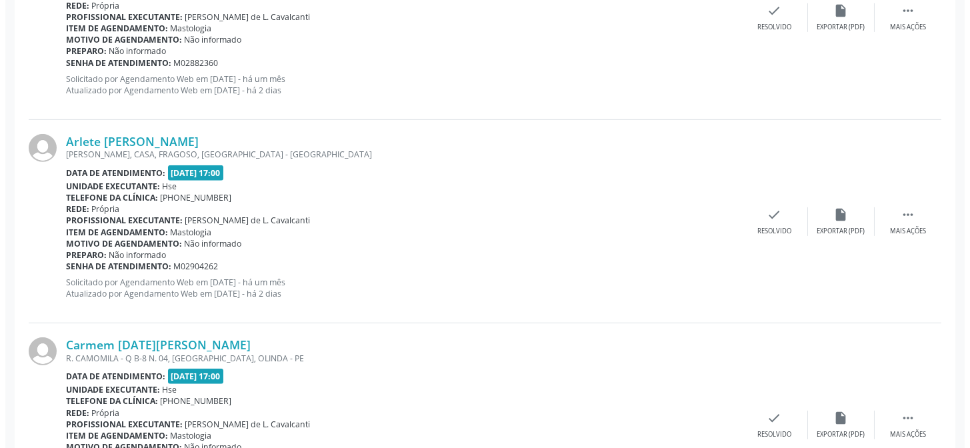
scroll to position [1224, 0]
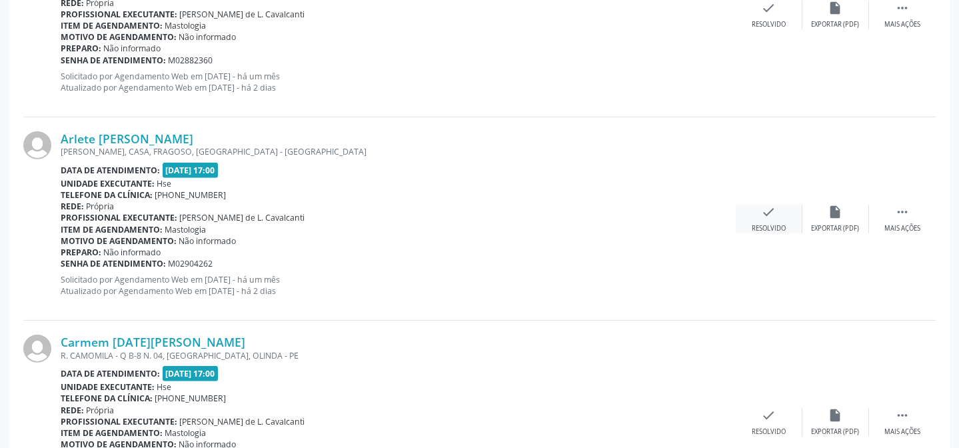
click at [772, 225] on div "Resolvido" at bounding box center [769, 228] width 34 height 9
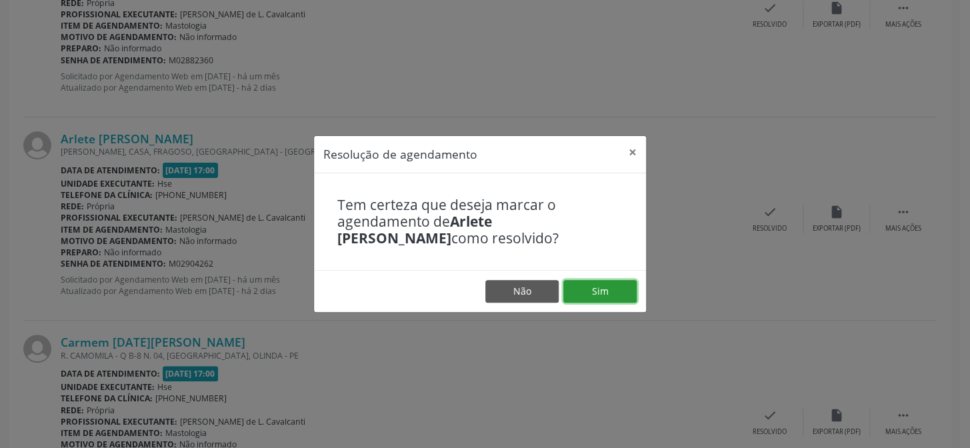
click at [633, 283] on button "Sim" at bounding box center [599, 291] width 73 height 23
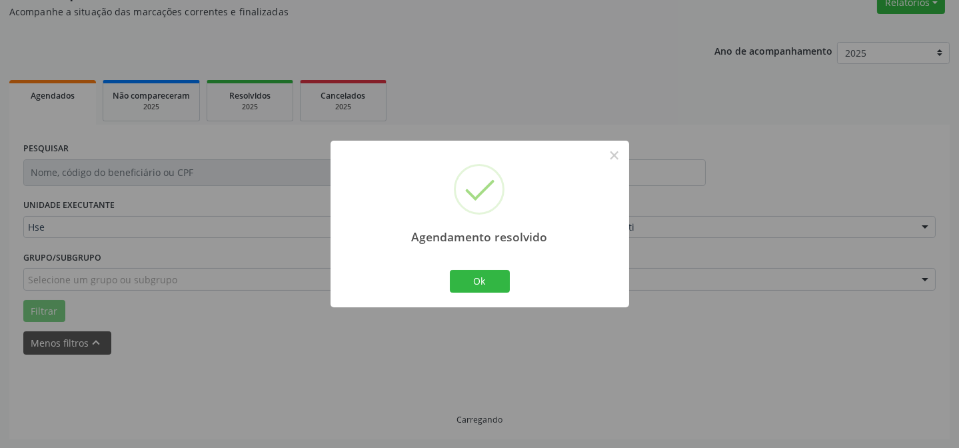
scroll to position [133, 0]
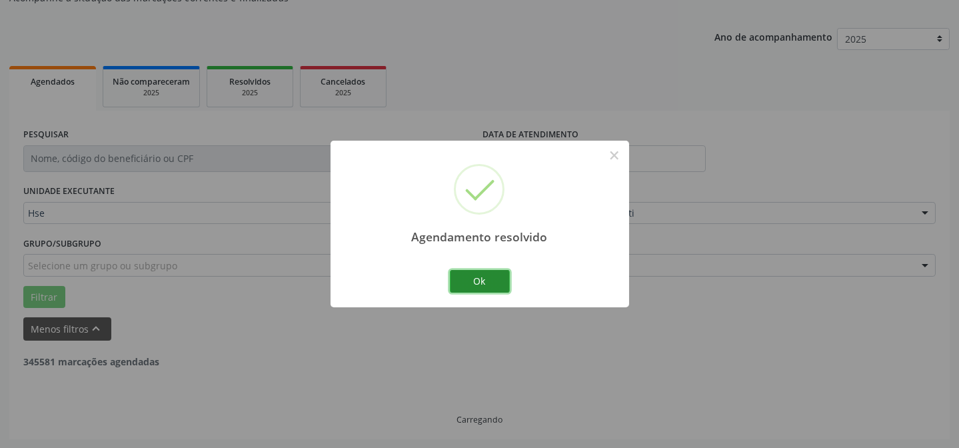
click at [500, 283] on button "Ok" at bounding box center [480, 281] width 60 height 23
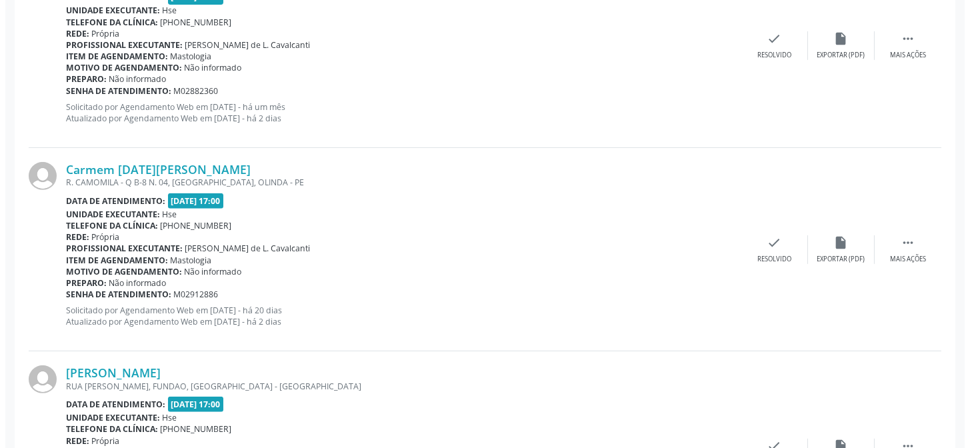
scroll to position [1224, 0]
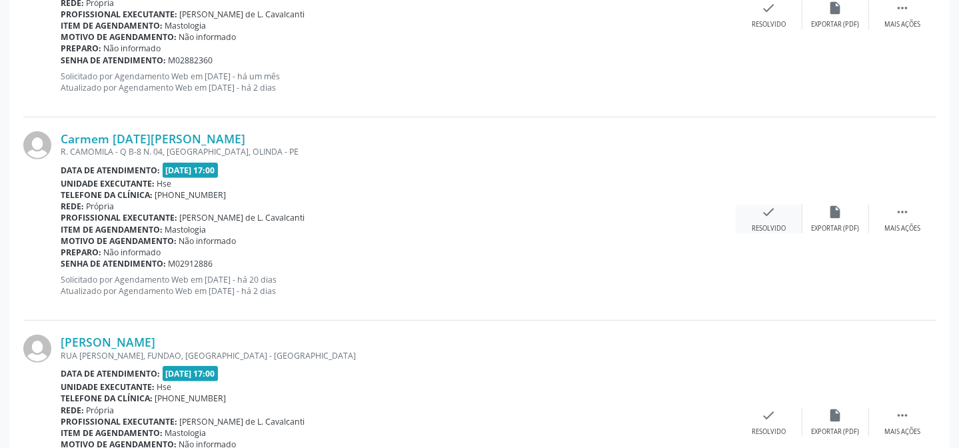
click at [768, 216] on icon "check" at bounding box center [769, 212] width 15 height 15
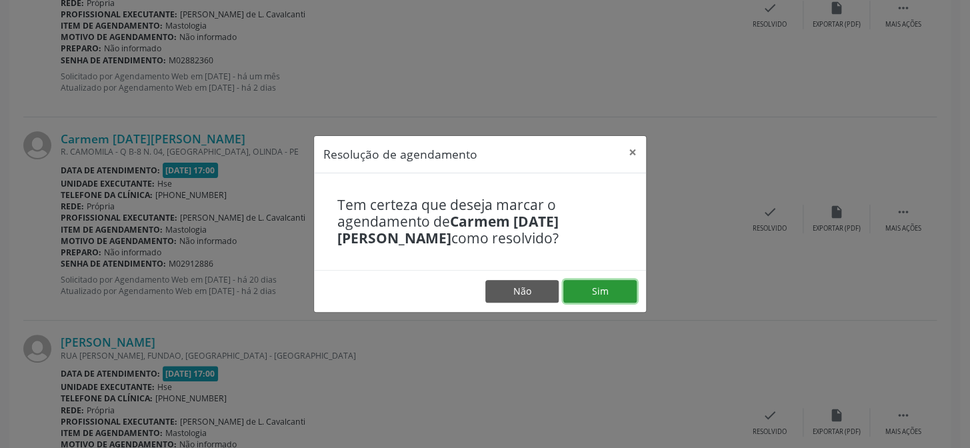
click at [617, 286] on button "Sim" at bounding box center [599, 291] width 73 height 23
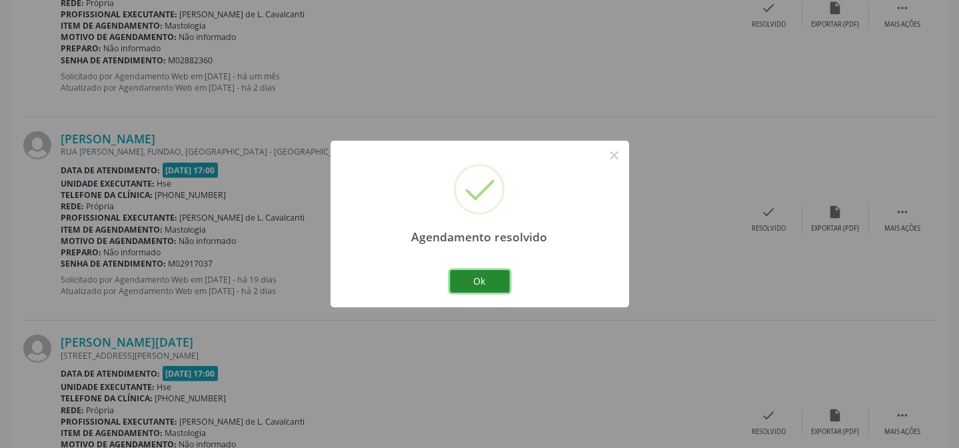
click at [503, 280] on button "Ok" at bounding box center [480, 281] width 60 height 23
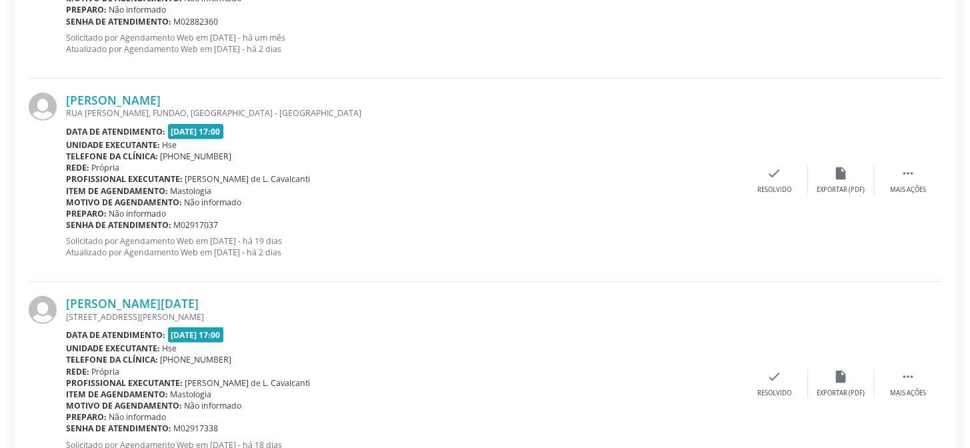
scroll to position [1285, 0]
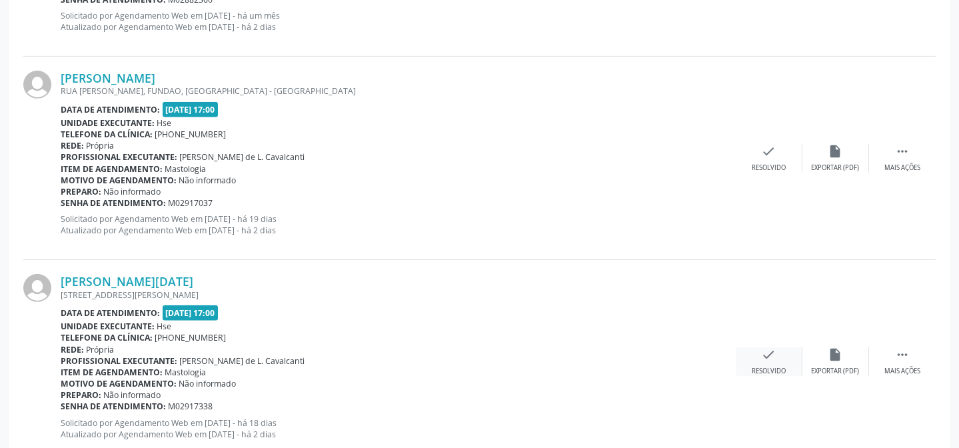
click at [747, 347] on div "check Resolvido" at bounding box center [769, 361] width 67 height 29
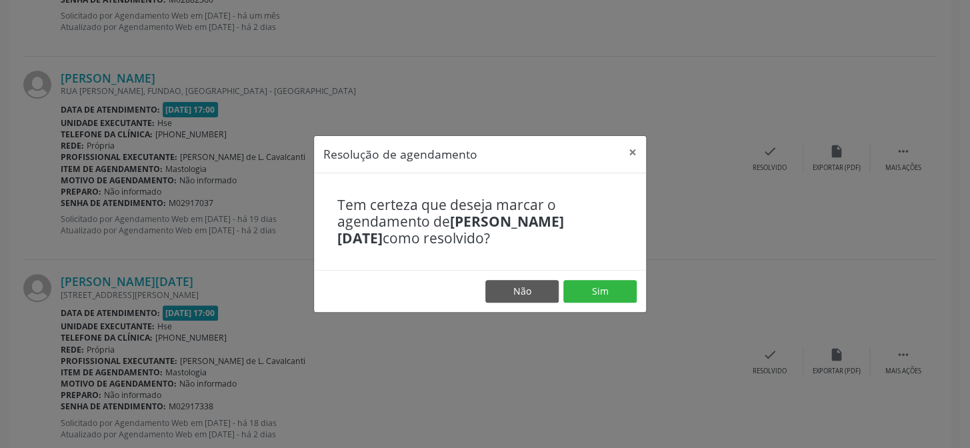
click at [557, 277] on footer "Não Sim" at bounding box center [480, 291] width 332 height 42
click at [589, 291] on button "Sim" at bounding box center [599, 291] width 73 height 23
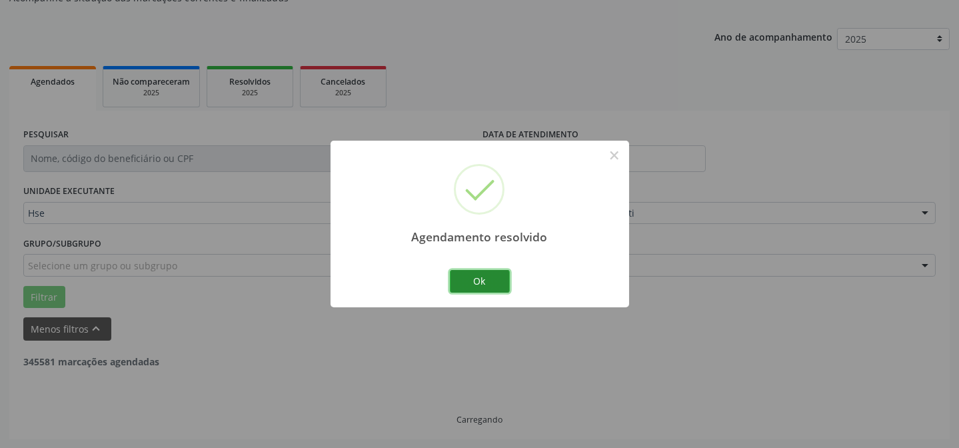
click at [496, 289] on button "Ok" at bounding box center [480, 281] width 60 height 23
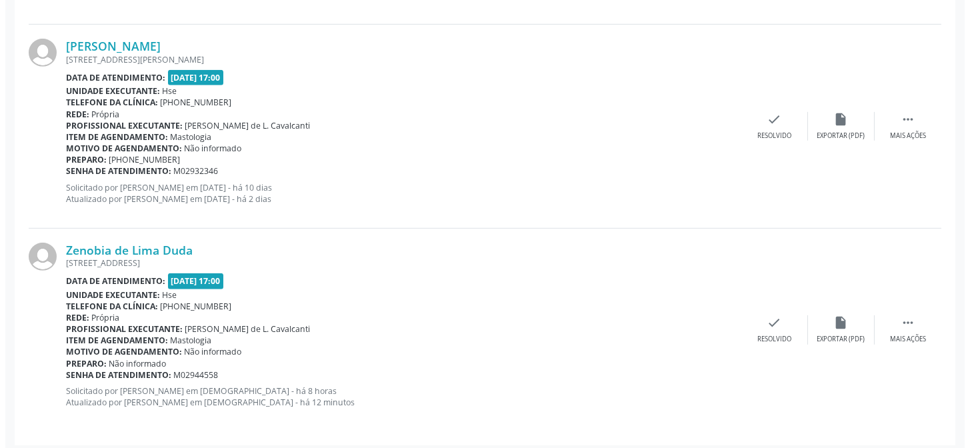
scroll to position [1525, 0]
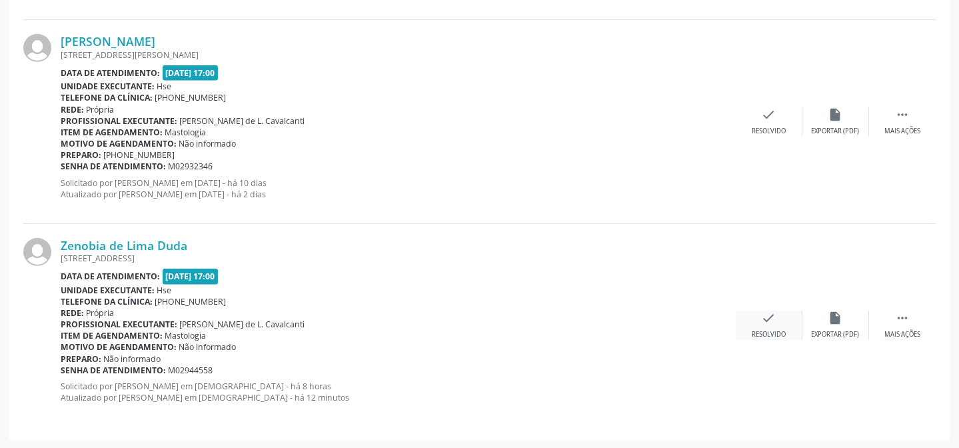
click at [778, 317] on div "check Resolvido" at bounding box center [769, 325] width 67 height 29
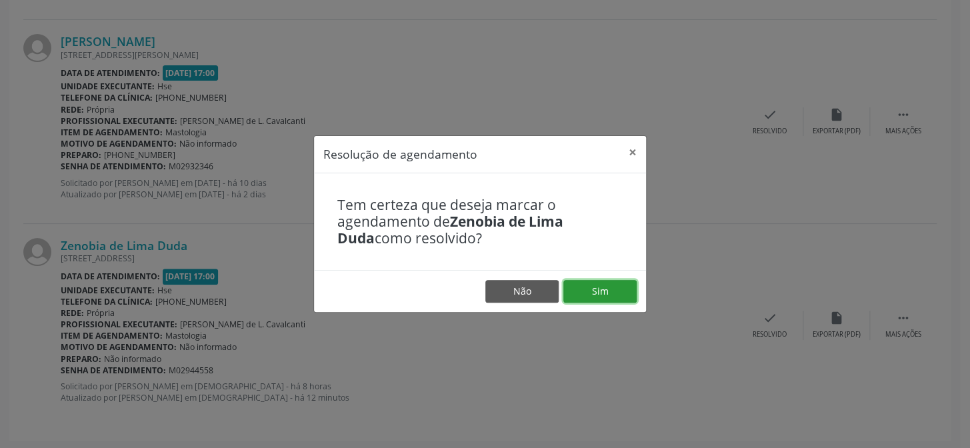
click at [606, 296] on button "Sim" at bounding box center [599, 291] width 73 height 23
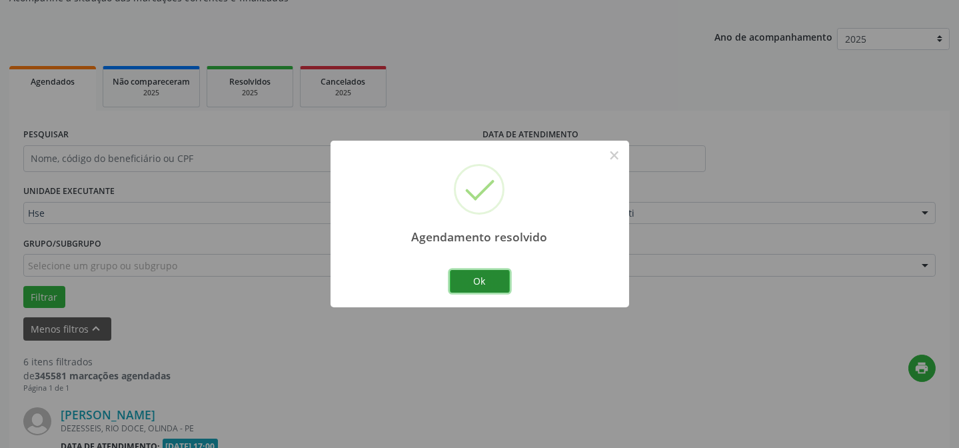
scroll to position [1321, 0]
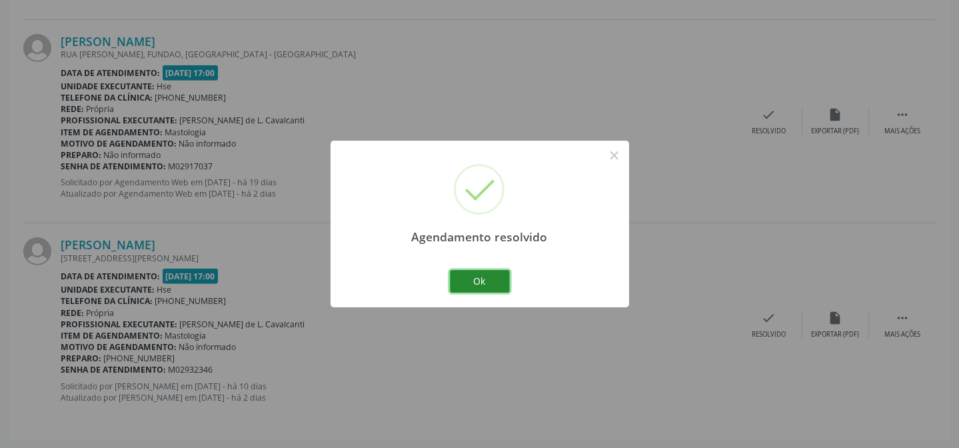
click at [479, 282] on button "Ok" at bounding box center [480, 281] width 60 height 23
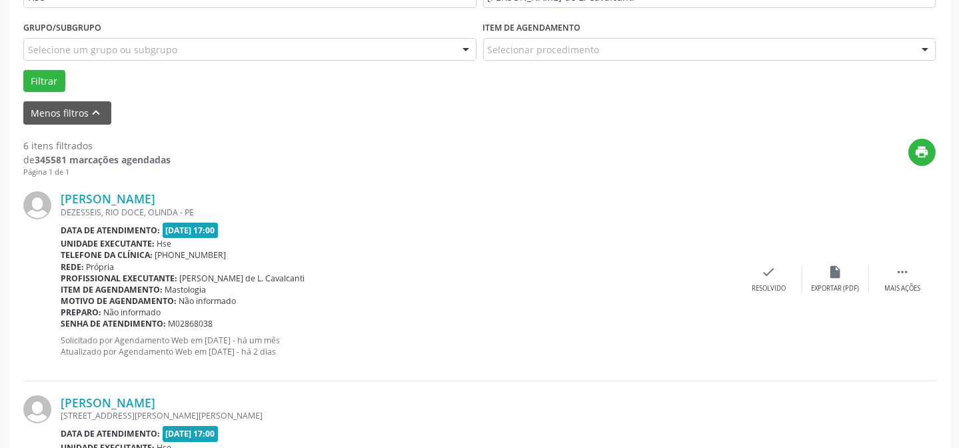
scroll to position [391, 0]
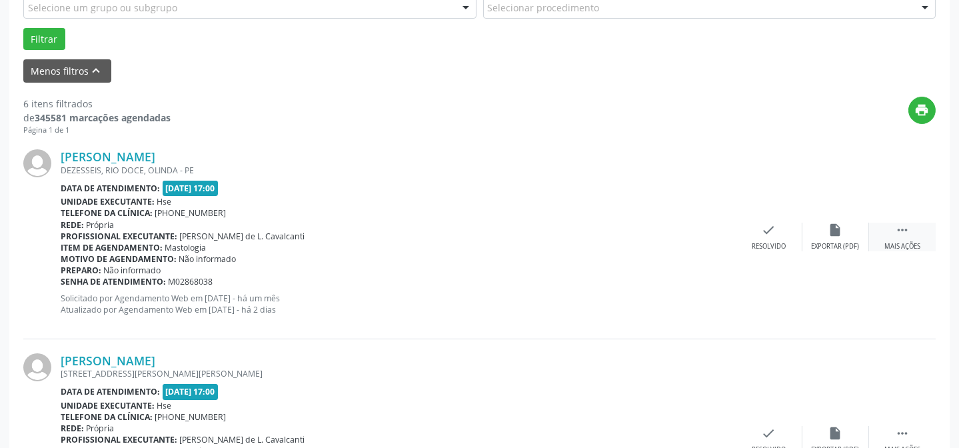
click at [901, 233] on icon "" at bounding box center [902, 230] width 15 height 15
click at [853, 231] on div "alarm_off Não compareceu" at bounding box center [836, 237] width 67 height 29
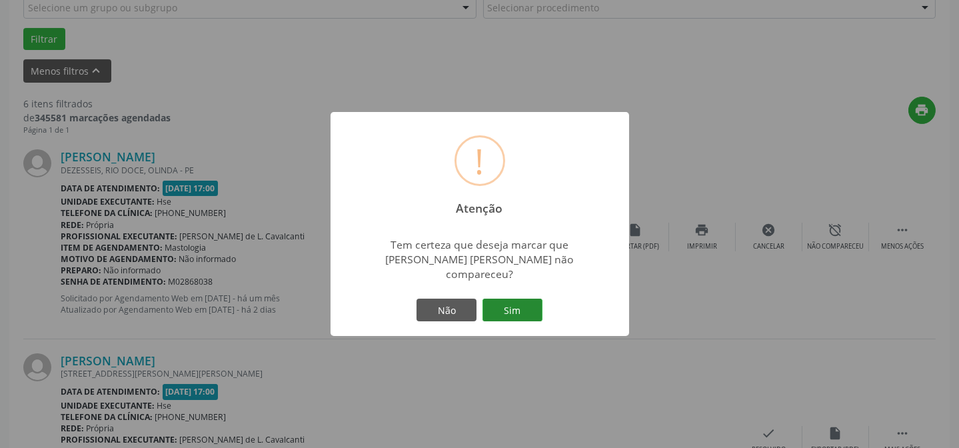
click at [485, 313] on button "Sim" at bounding box center [513, 310] width 60 height 23
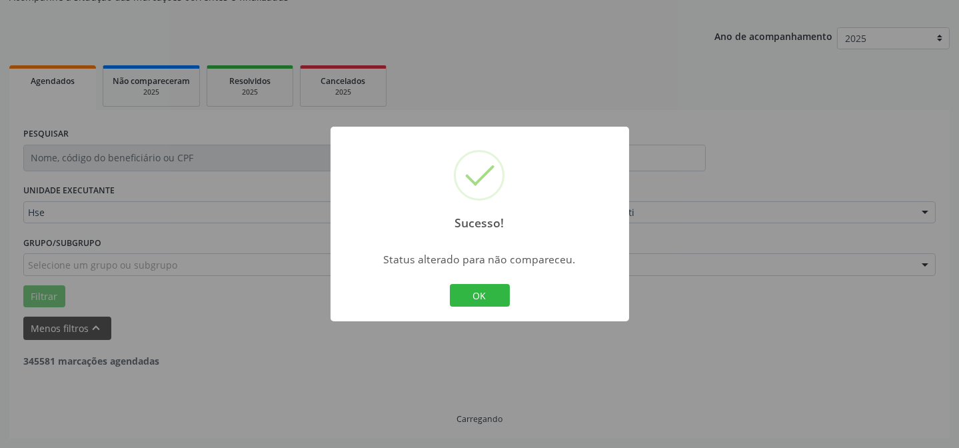
scroll to position [133, 0]
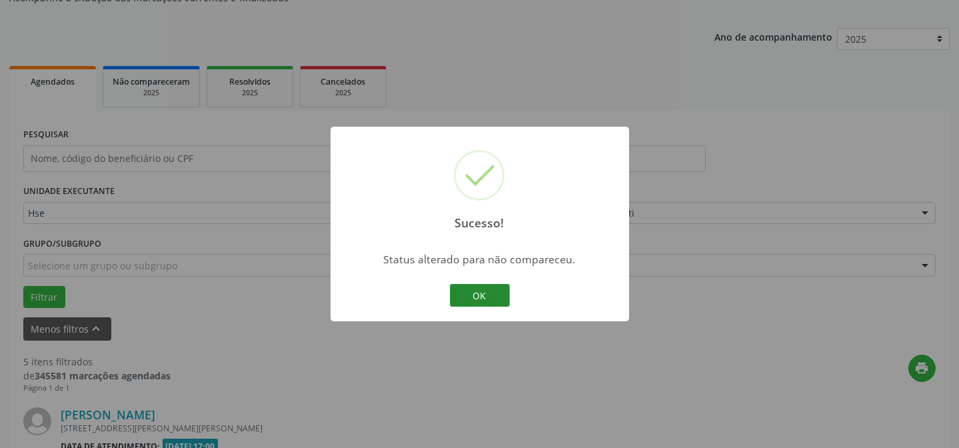
click at [465, 286] on button "OK" at bounding box center [480, 295] width 60 height 23
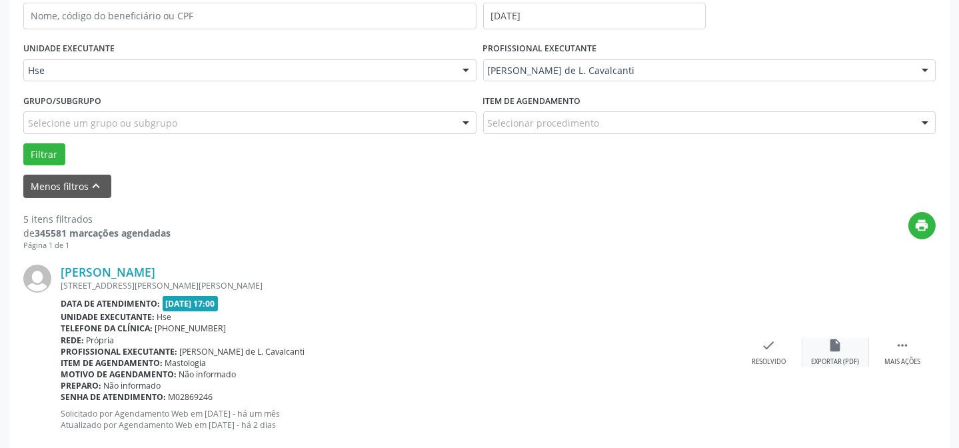
scroll to position [315, 0]
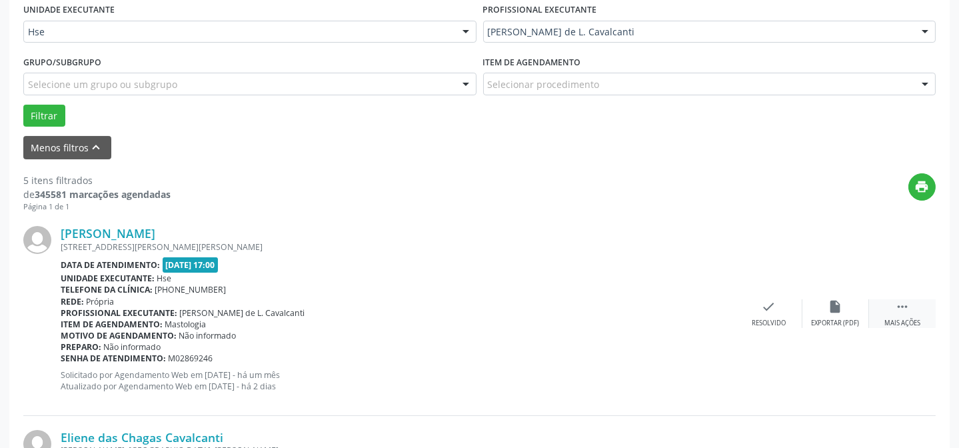
click at [917, 319] on div "Mais ações" at bounding box center [903, 323] width 36 height 9
click at [827, 315] on div "alarm_off Não compareceu" at bounding box center [836, 313] width 67 height 29
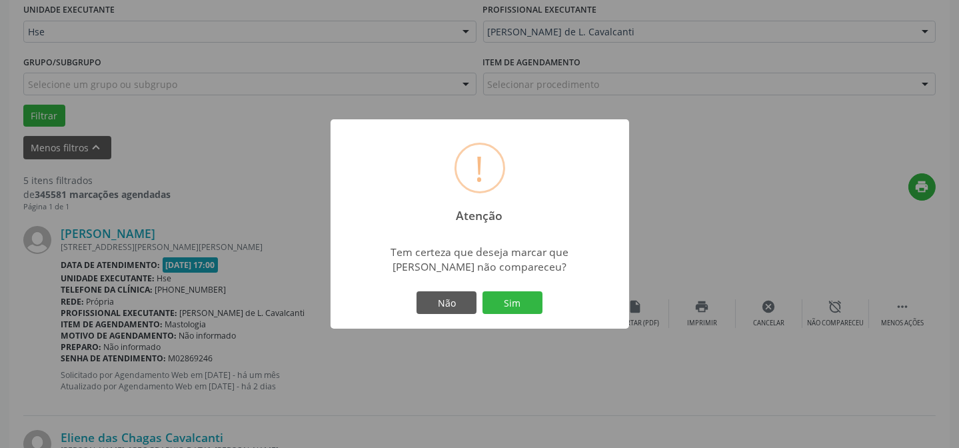
click at [540, 297] on button "Sim" at bounding box center [513, 302] width 60 height 23
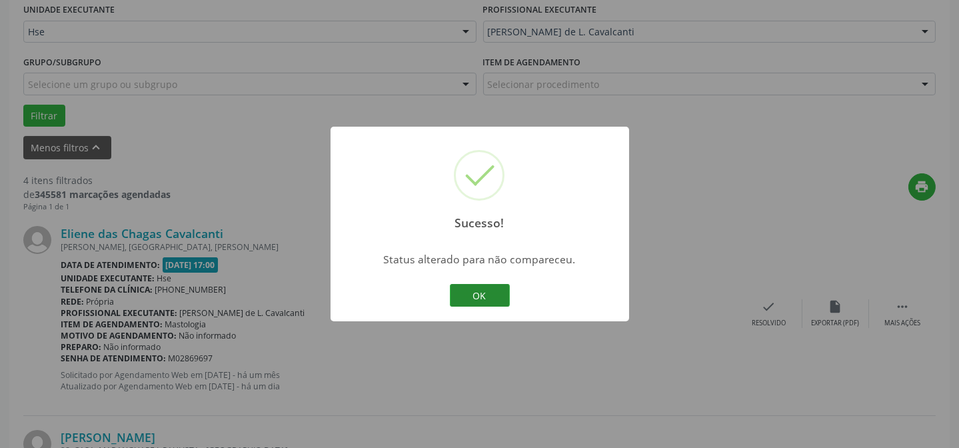
click at [497, 288] on button "OK" at bounding box center [480, 295] width 60 height 23
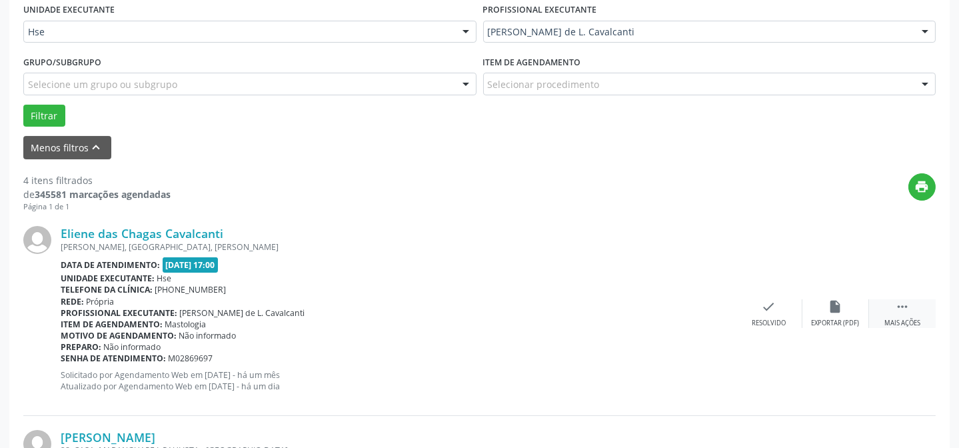
click at [883, 308] on div " Mais ações" at bounding box center [902, 313] width 67 height 29
click at [806, 310] on div "alarm_off Não compareceu" at bounding box center [836, 313] width 67 height 29
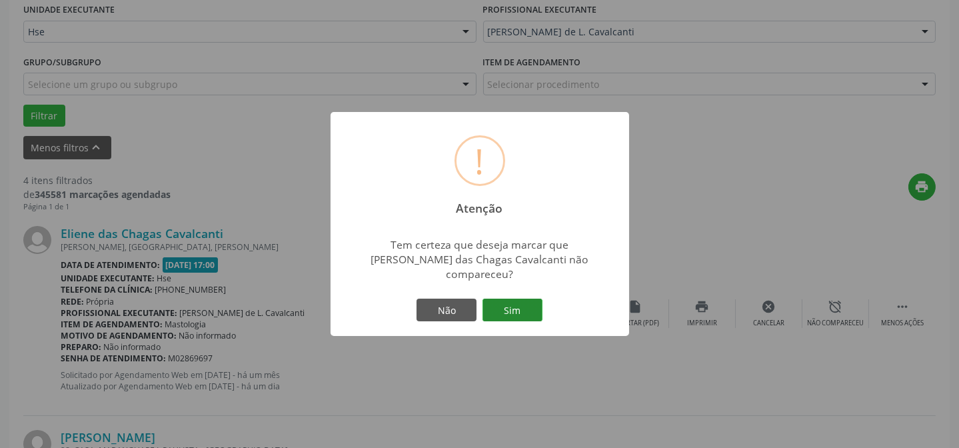
click at [523, 299] on button "Sim" at bounding box center [513, 310] width 60 height 23
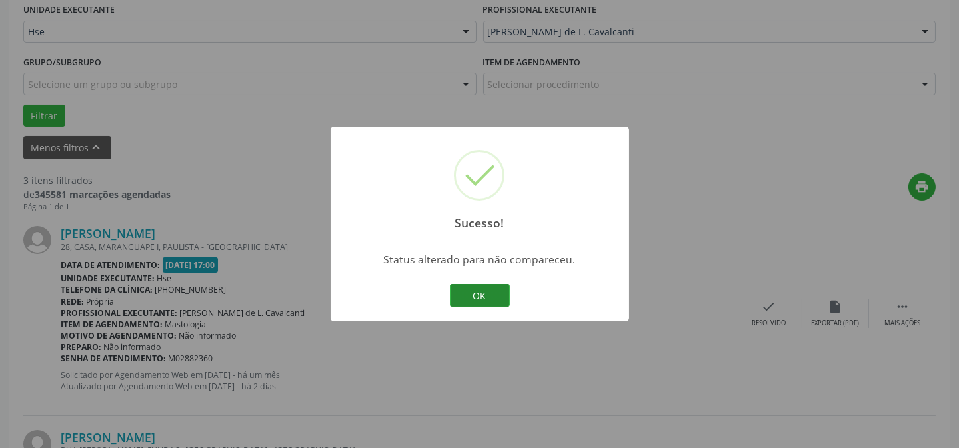
click at [506, 293] on button "OK" at bounding box center [480, 295] width 60 height 23
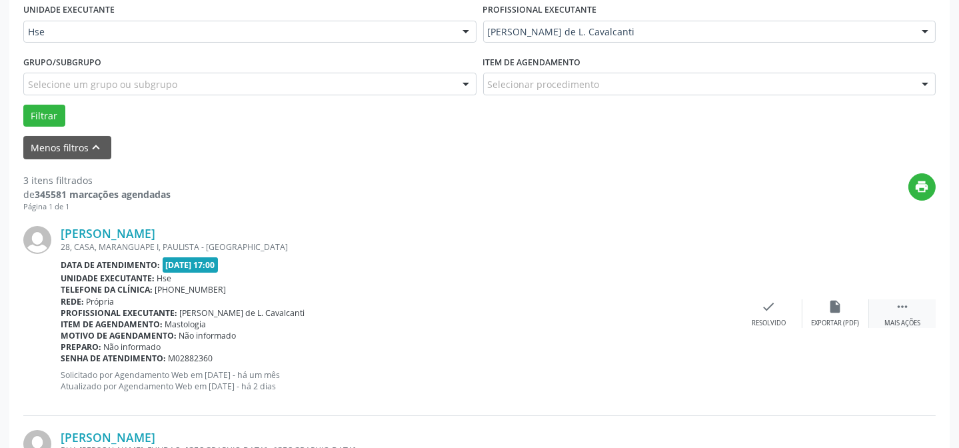
click at [891, 308] on div " Mais ações" at bounding box center [902, 313] width 67 height 29
click at [815, 311] on div "alarm_off Não compareceu" at bounding box center [836, 313] width 67 height 29
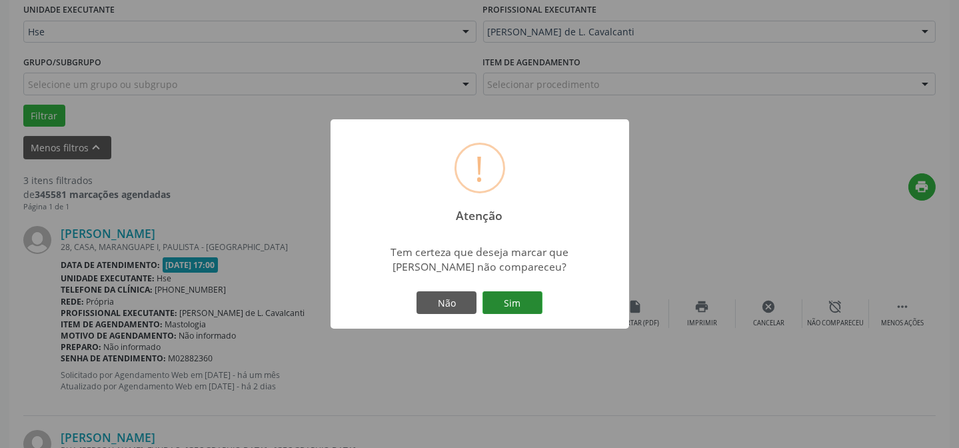
click at [491, 299] on button "Sim" at bounding box center [513, 302] width 60 height 23
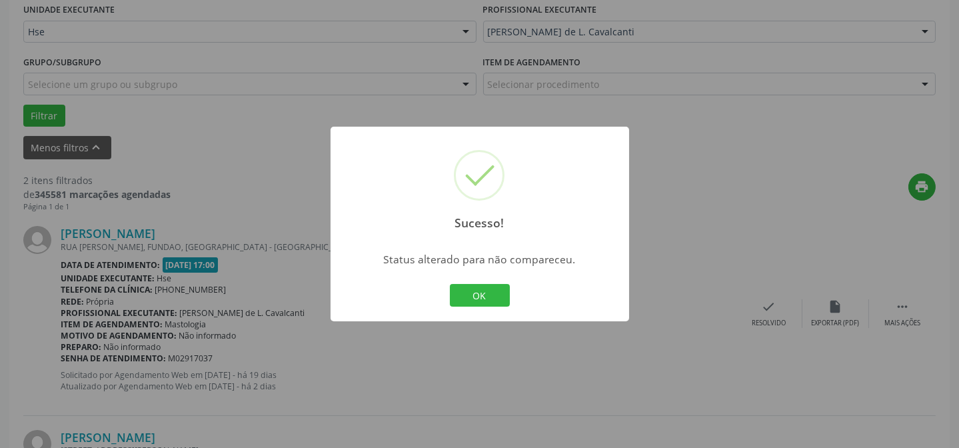
click at [495, 310] on div "Sucesso! × Status alterado para não compareceu. OK Cancel" at bounding box center [480, 224] width 299 height 195
click at [489, 292] on button "OK" at bounding box center [480, 295] width 60 height 23
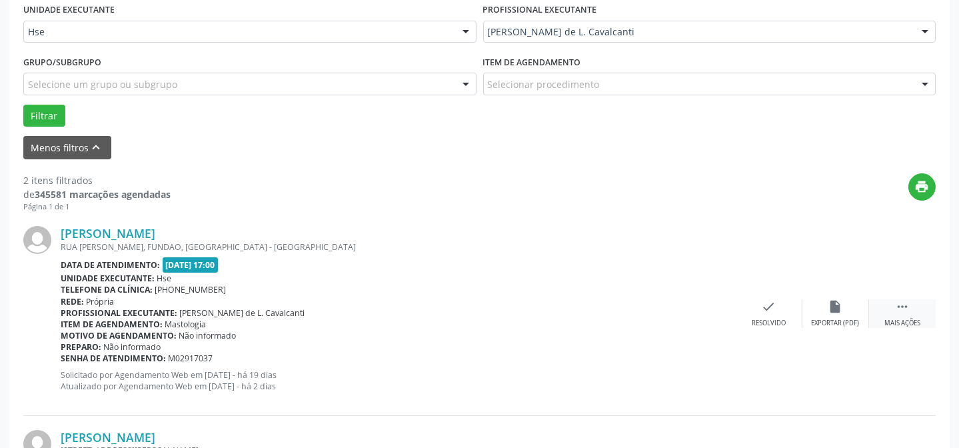
click at [903, 302] on icon "" at bounding box center [902, 306] width 15 height 15
click at [827, 305] on div "alarm_off Não compareceu" at bounding box center [836, 313] width 67 height 29
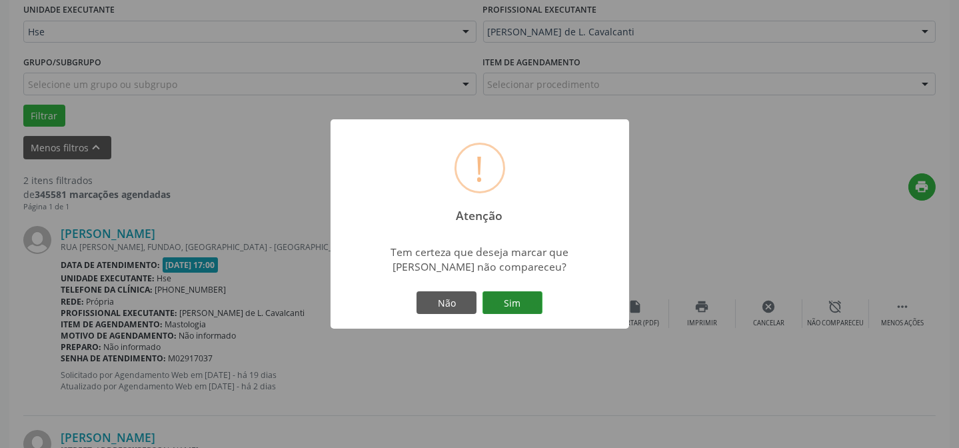
click at [521, 293] on button "Sim" at bounding box center [513, 302] width 60 height 23
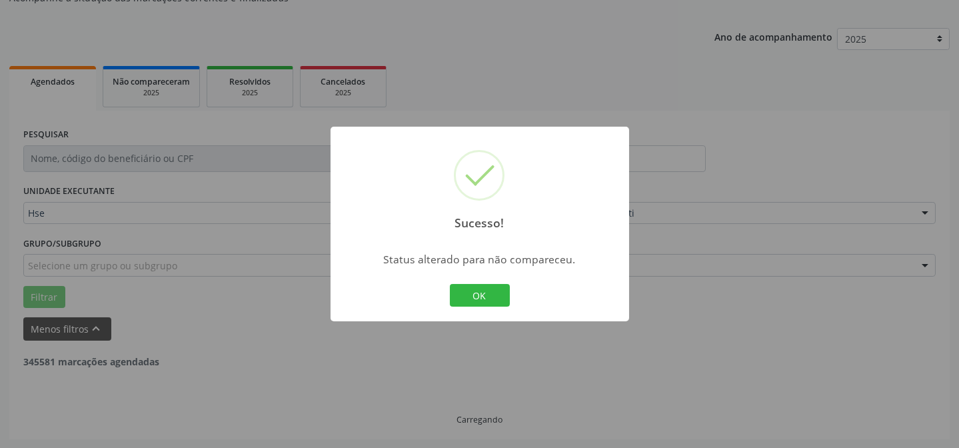
scroll to position [305, 0]
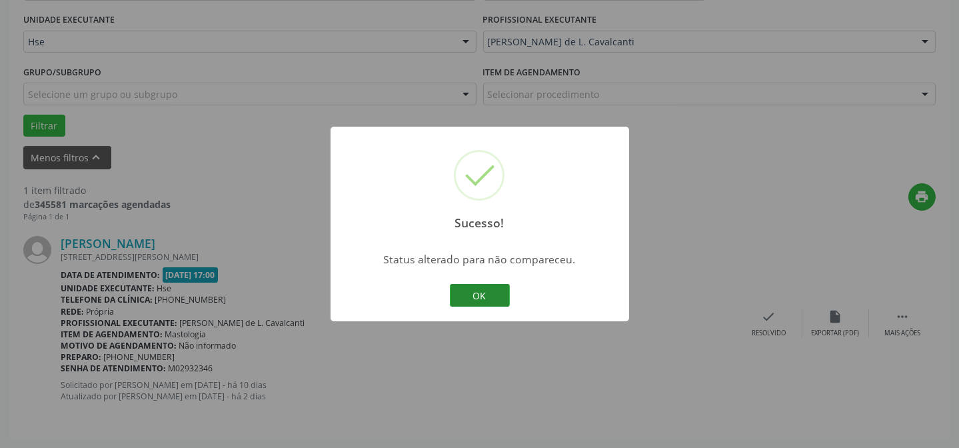
click at [483, 290] on button "OK" at bounding box center [480, 295] width 60 height 23
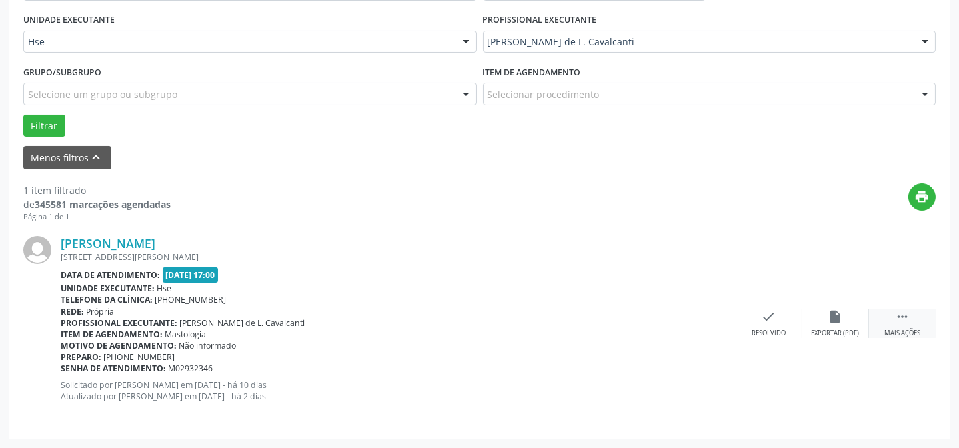
click at [926, 326] on div " Mais ações" at bounding box center [902, 323] width 67 height 29
click at [833, 326] on div "alarm_off Não compareceu" at bounding box center [836, 323] width 67 height 29
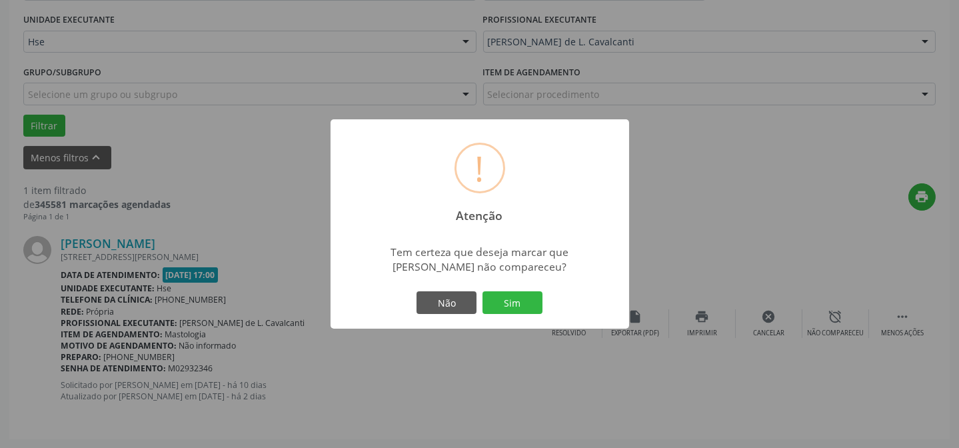
drag, startPoint x: 526, startPoint y: 313, endPoint x: 527, endPoint y: 303, distance: 9.4
click at [526, 306] on button "Sim" at bounding box center [513, 302] width 60 height 23
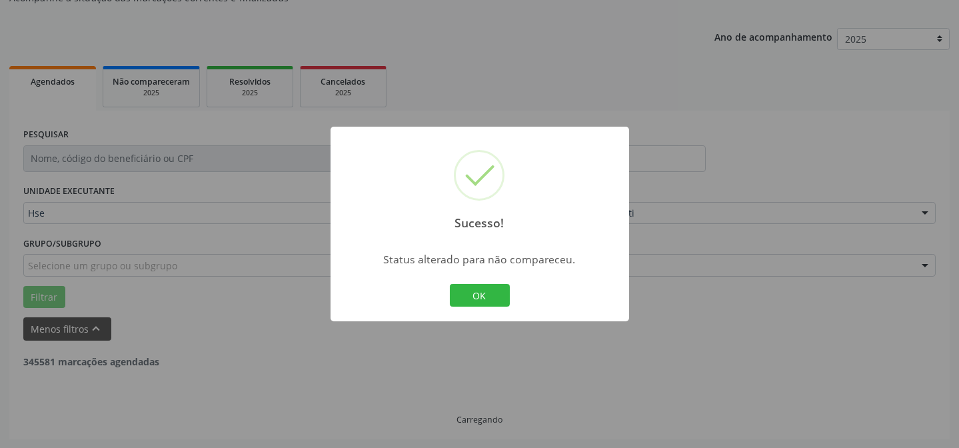
scroll to position [90, 0]
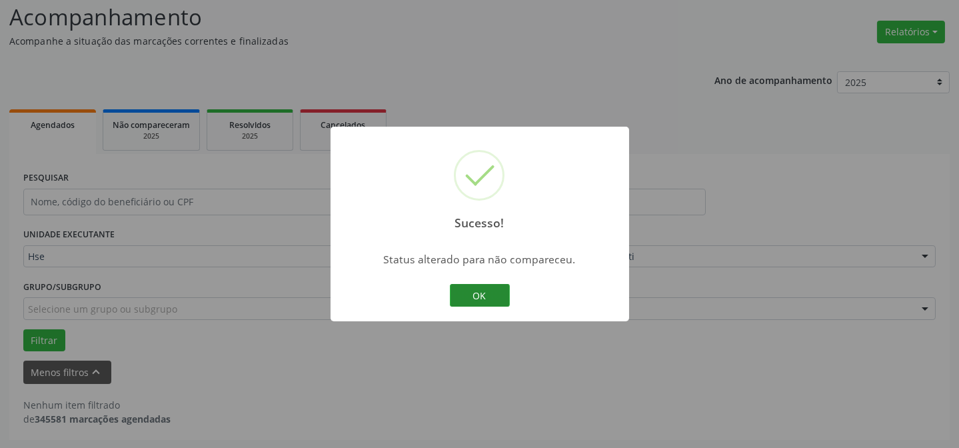
click at [471, 286] on button "OK" at bounding box center [480, 295] width 60 height 23
